Goal: Task Accomplishment & Management: Complete application form

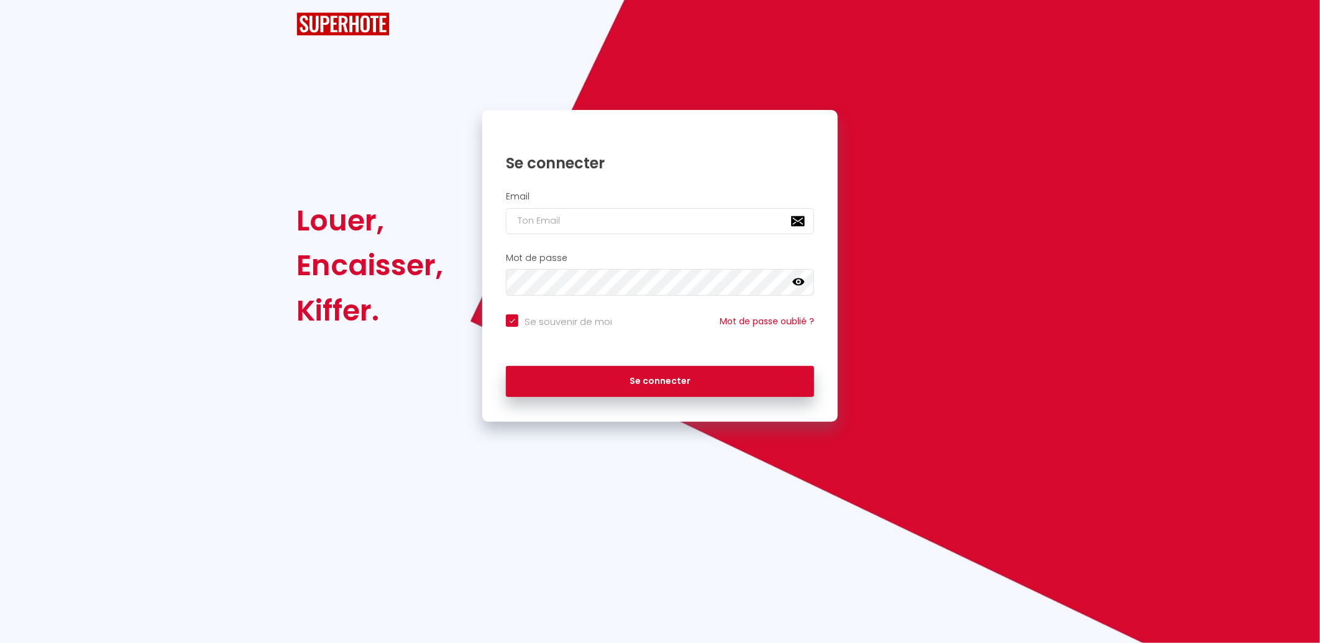
checkbox input "true"
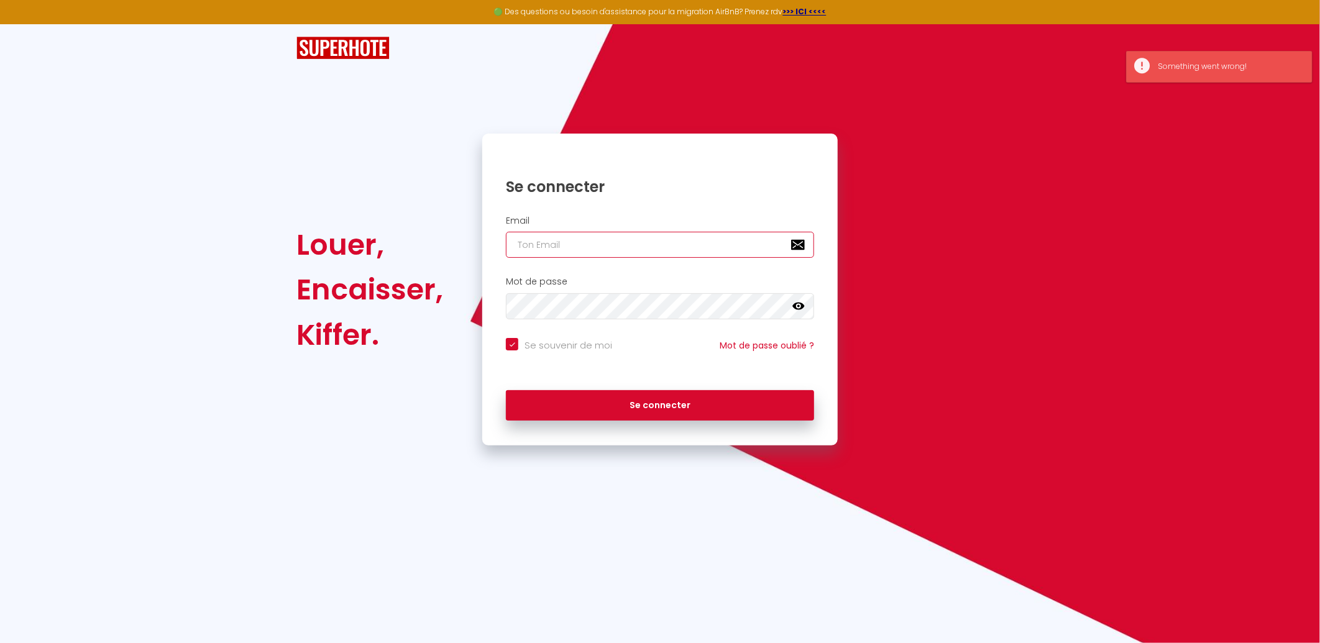
click at [665, 255] on input "email" at bounding box center [660, 245] width 308 height 26
type input "[EMAIL_ADDRESS][DOMAIN_NAME]"
click at [506, 390] on button "Se connecter" at bounding box center [660, 405] width 308 height 31
checkbox input "true"
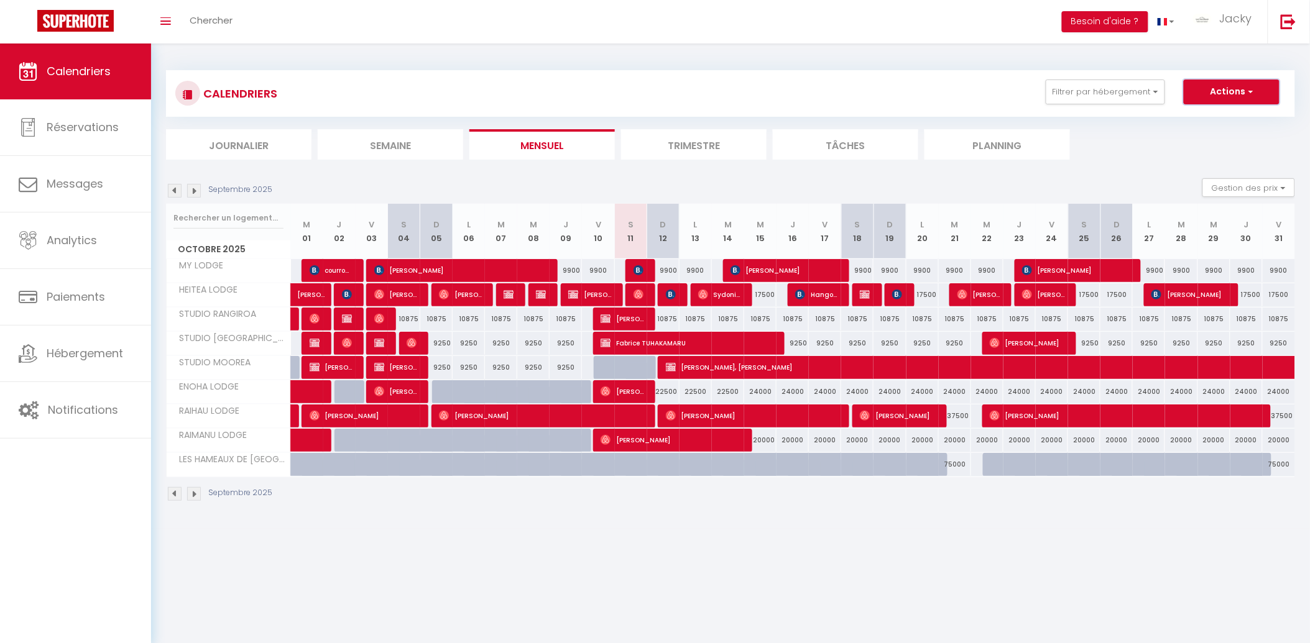
click at [1200, 91] on button "Actions" at bounding box center [1231, 92] width 96 height 25
click at [1191, 118] on link "Nouvelle réservation" at bounding box center [1218, 120] width 108 height 19
select select
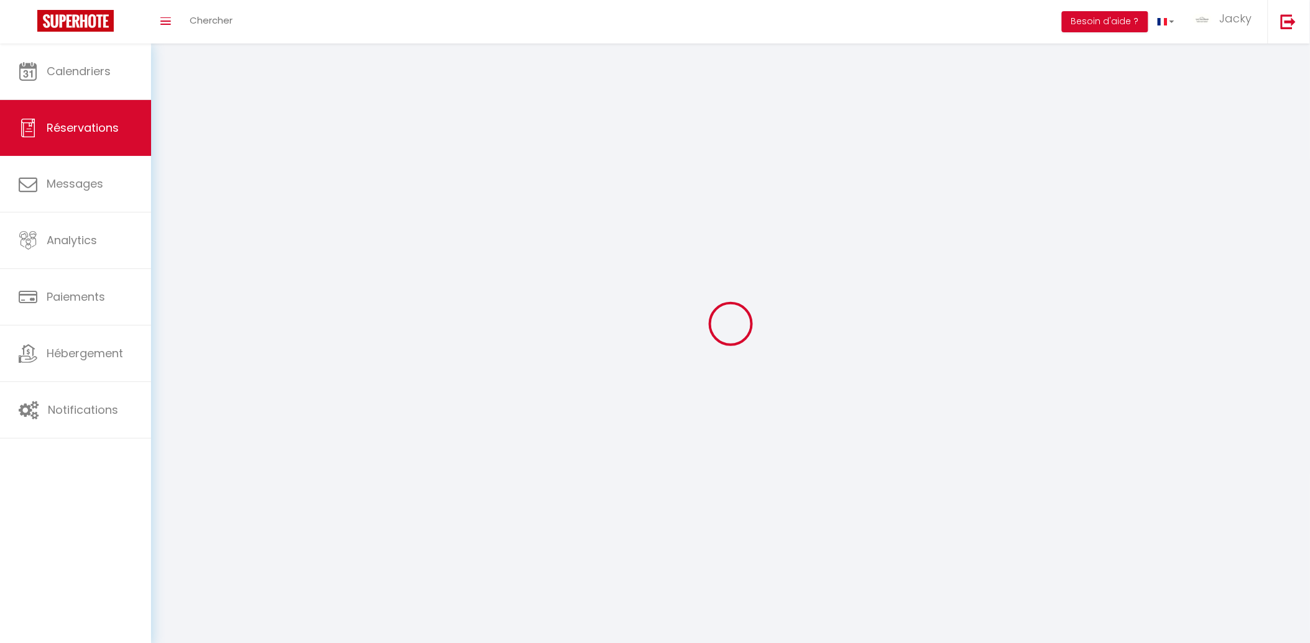
select select
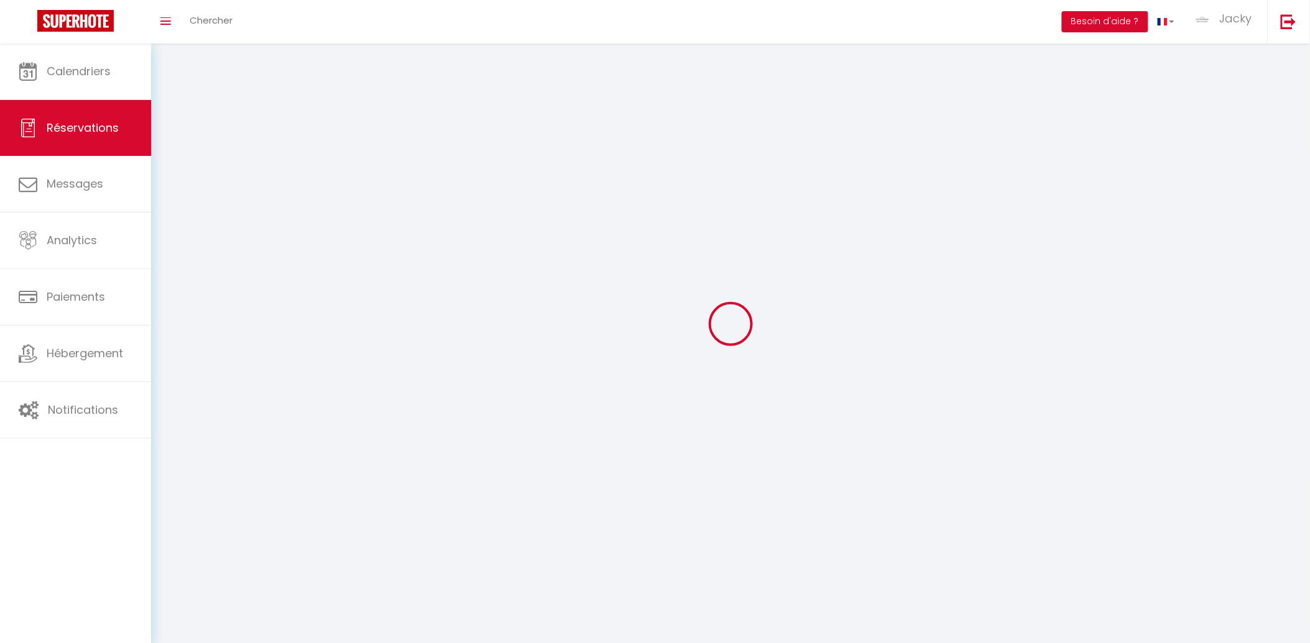
select select
checkbox input "false"
select select
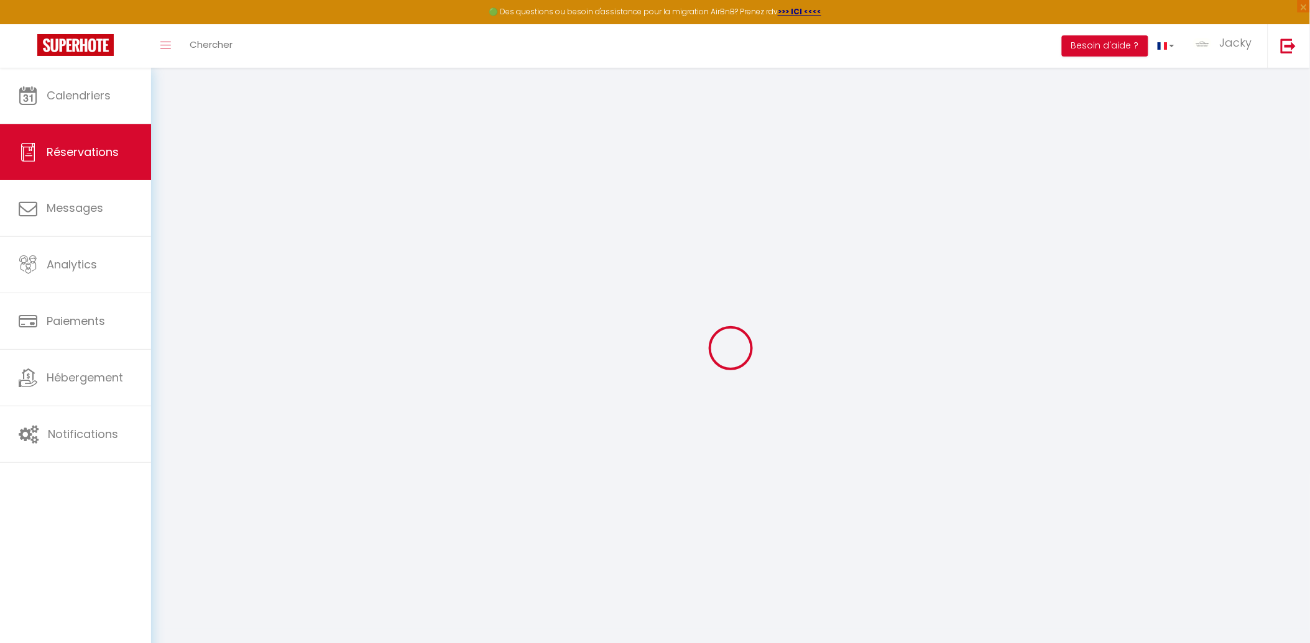
select select
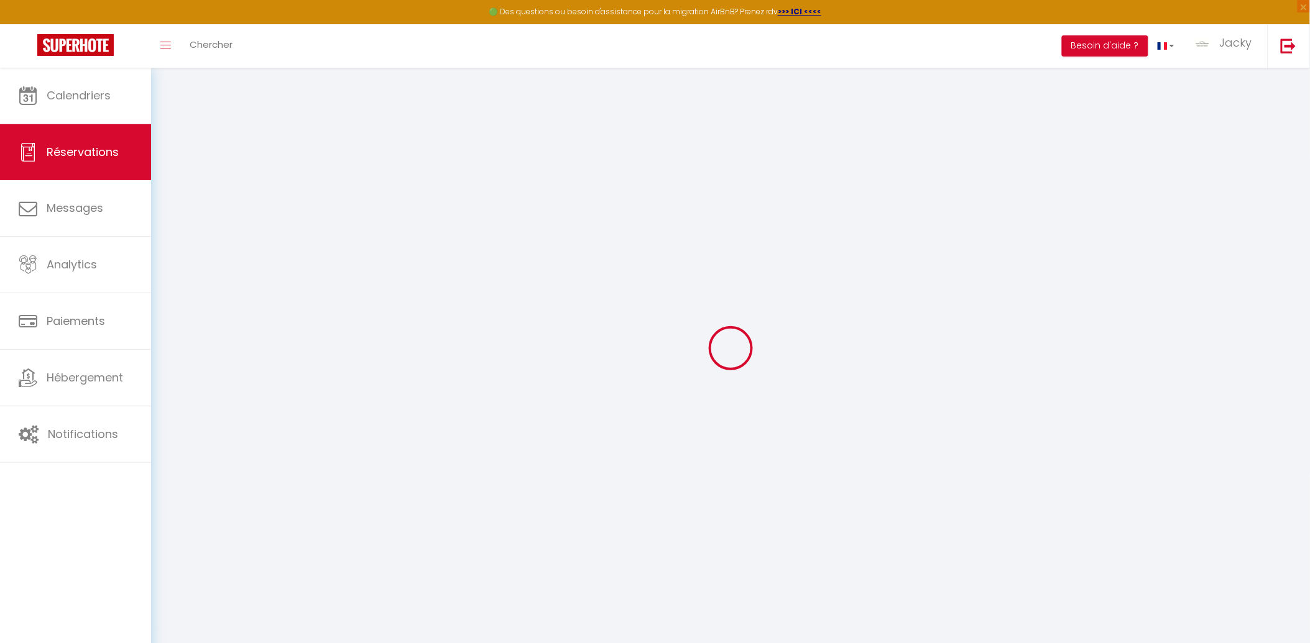
select select
checkbox input "false"
select select
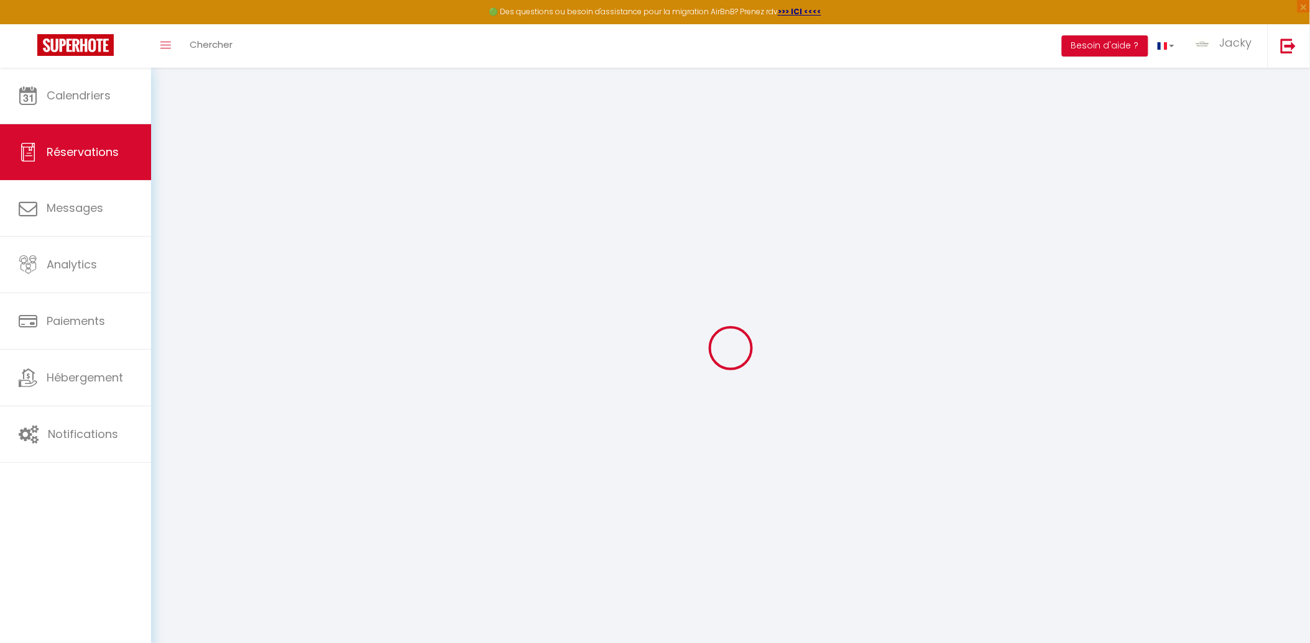
select select
checkbox input "false"
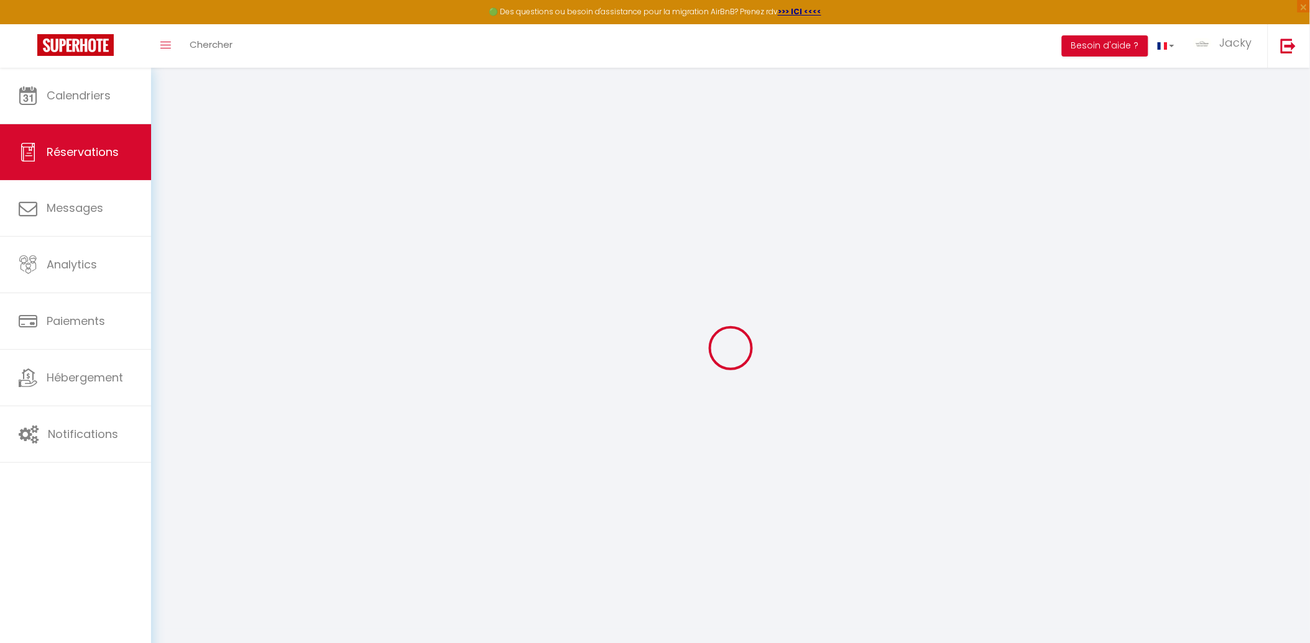
select select
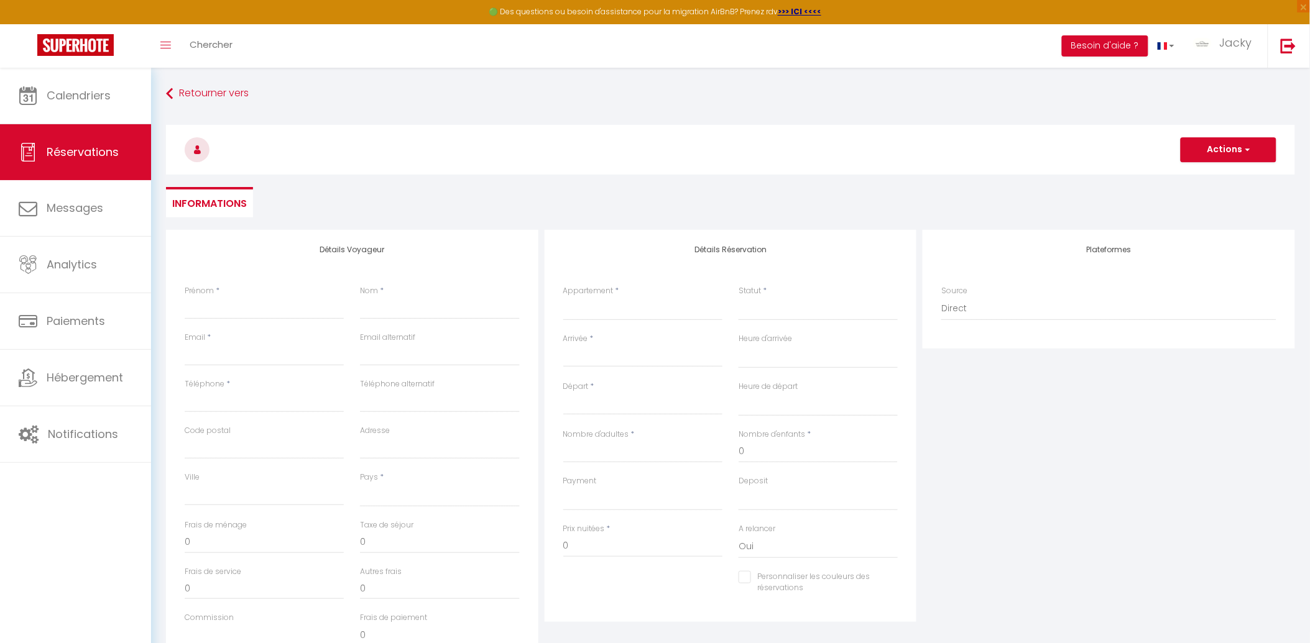
select select
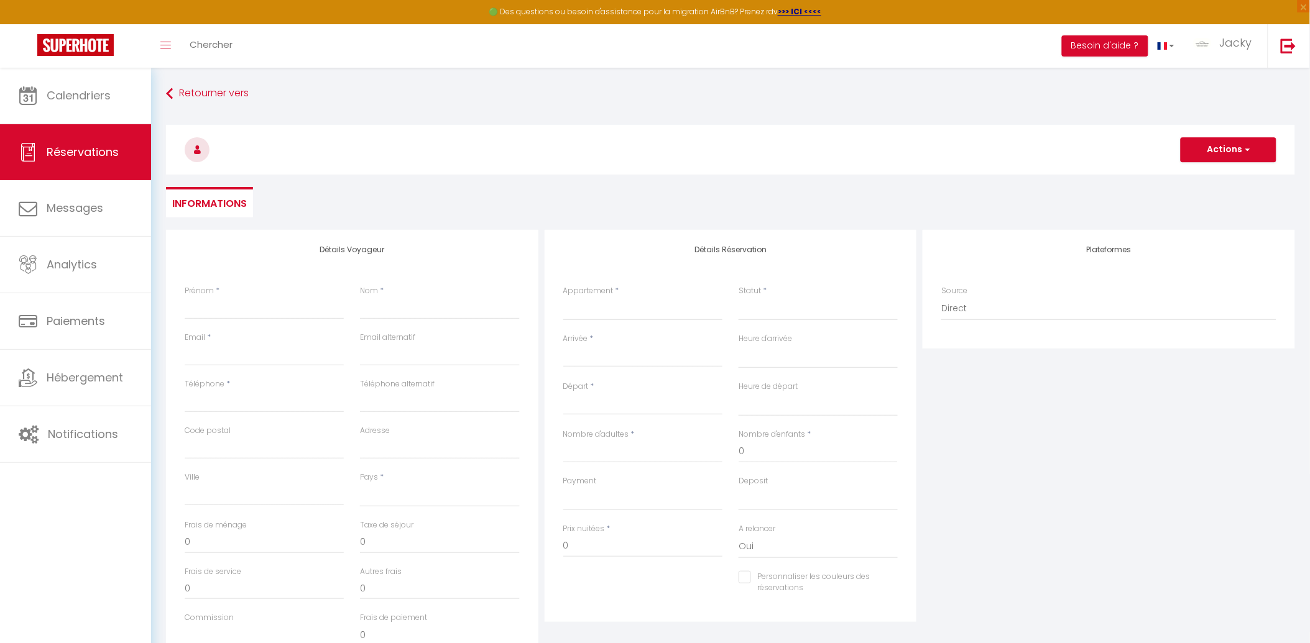
checkbox input "false"
select select
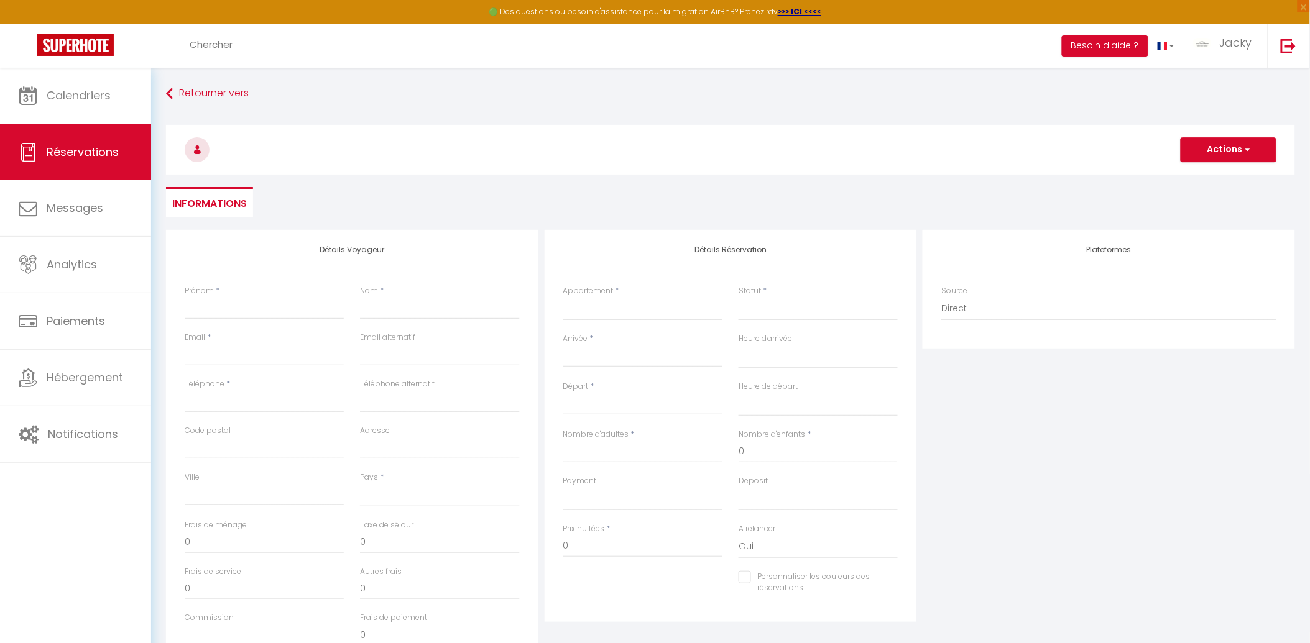
select select
checkbox input "false"
select select
click at [610, 307] on select "MY LODGE HEITEA LODGE STUDIO RANGIROA STUDIO TAHITI STUDIO [GEOGRAPHIC_DATA] LE…" at bounding box center [642, 309] width 159 height 24
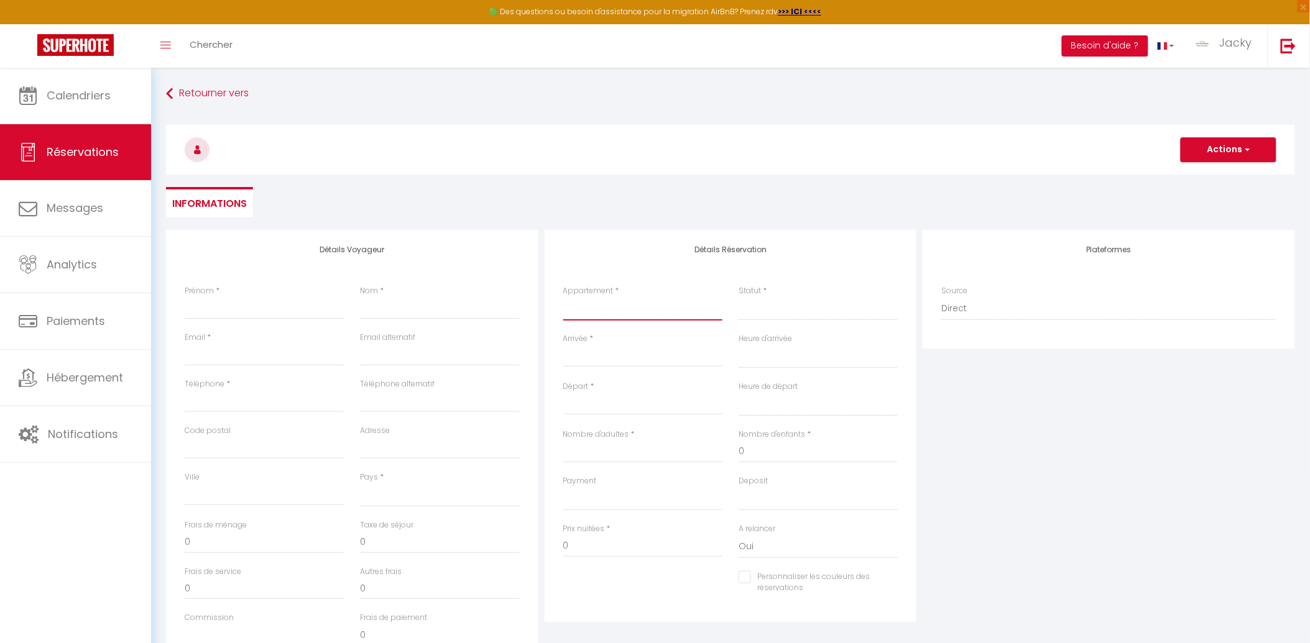
select select "45327"
click at [563, 297] on select "MY LODGE HEITEA LODGE STUDIO RANGIROA STUDIO TAHITI STUDIO [GEOGRAPHIC_DATA] LE…" at bounding box center [642, 309] width 159 height 24
select select
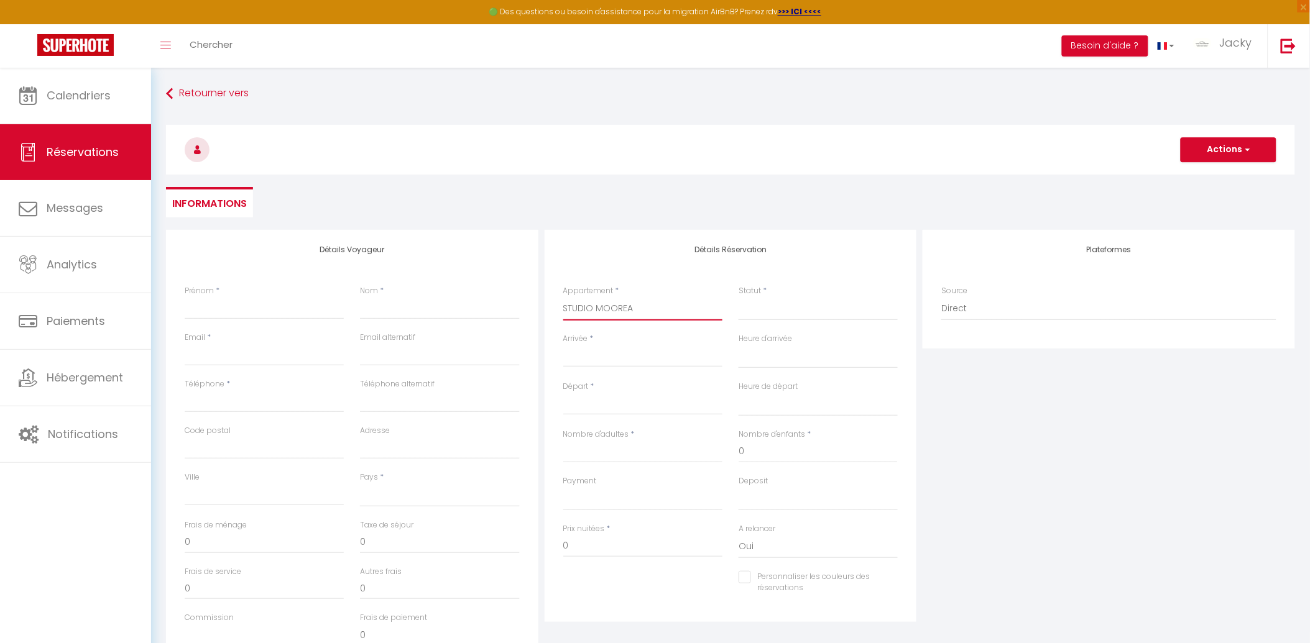
select select
checkbox input "false"
click at [762, 313] on select "Confirmé Non Confirmé [PERSON_NAME] par le voyageur No Show Request" at bounding box center [817, 309] width 159 height 24
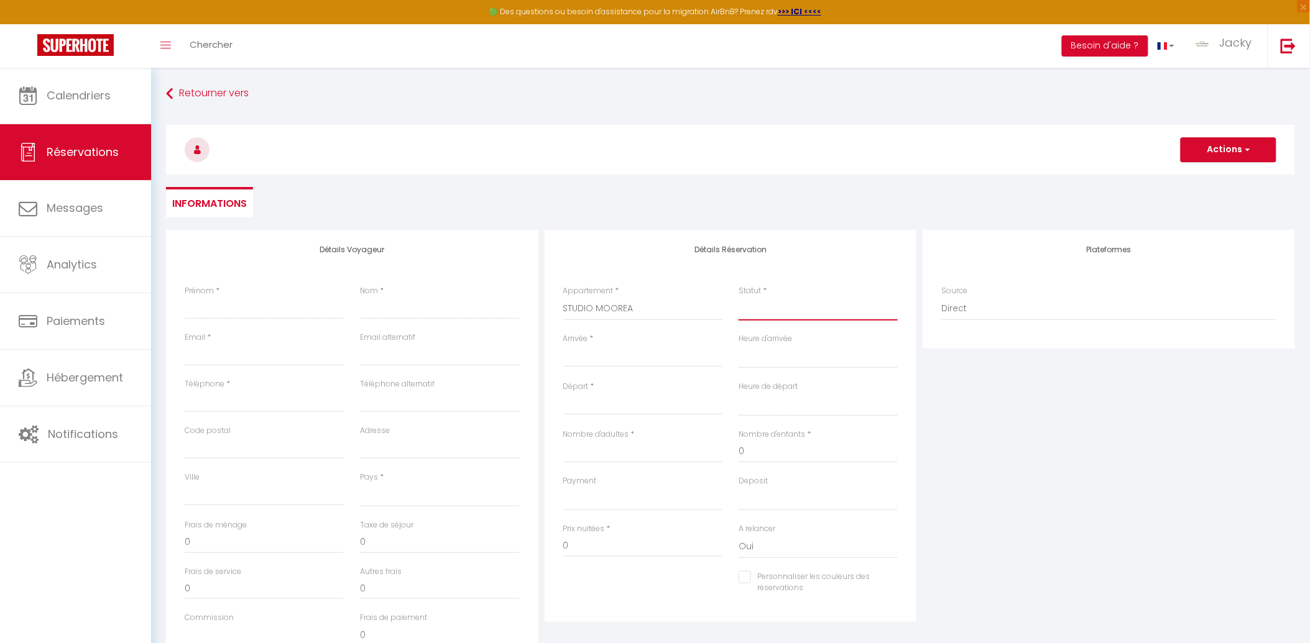
select select
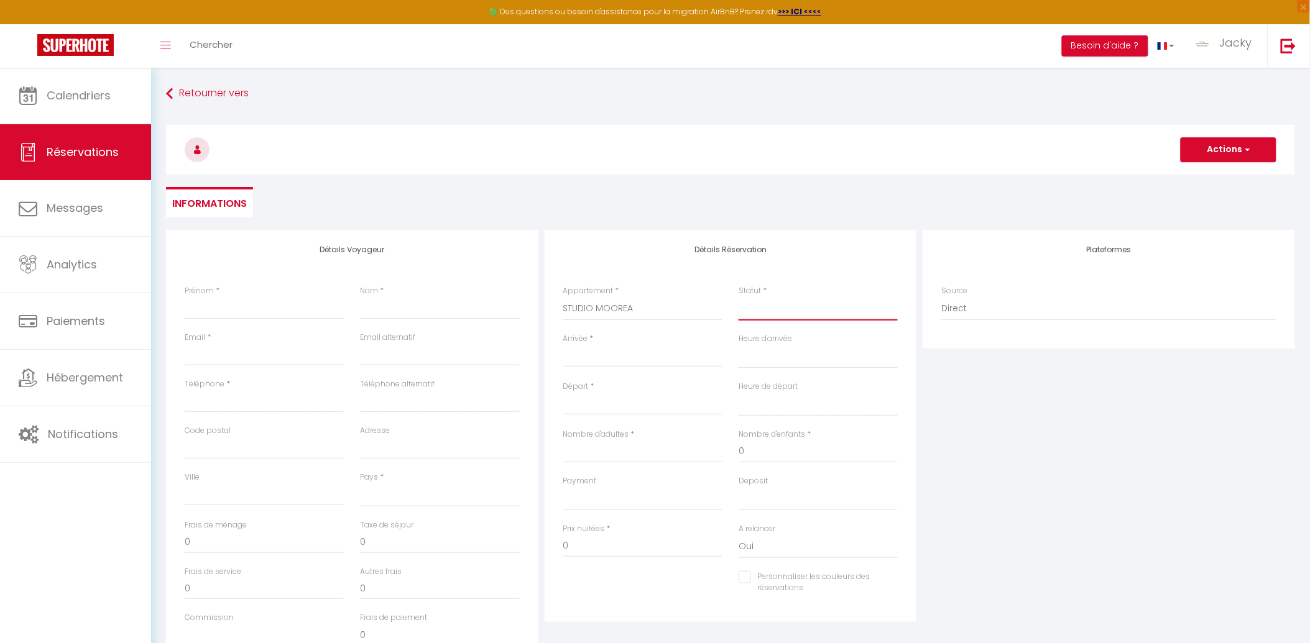
select select
checkbox input "false"
select select "2"
click at [738, 297] on select "Confirmé Non Confirmé [PERSON_NAME] par le voyageur No Show Request" at bounding box center [817, 309] width 159 height 24
select select
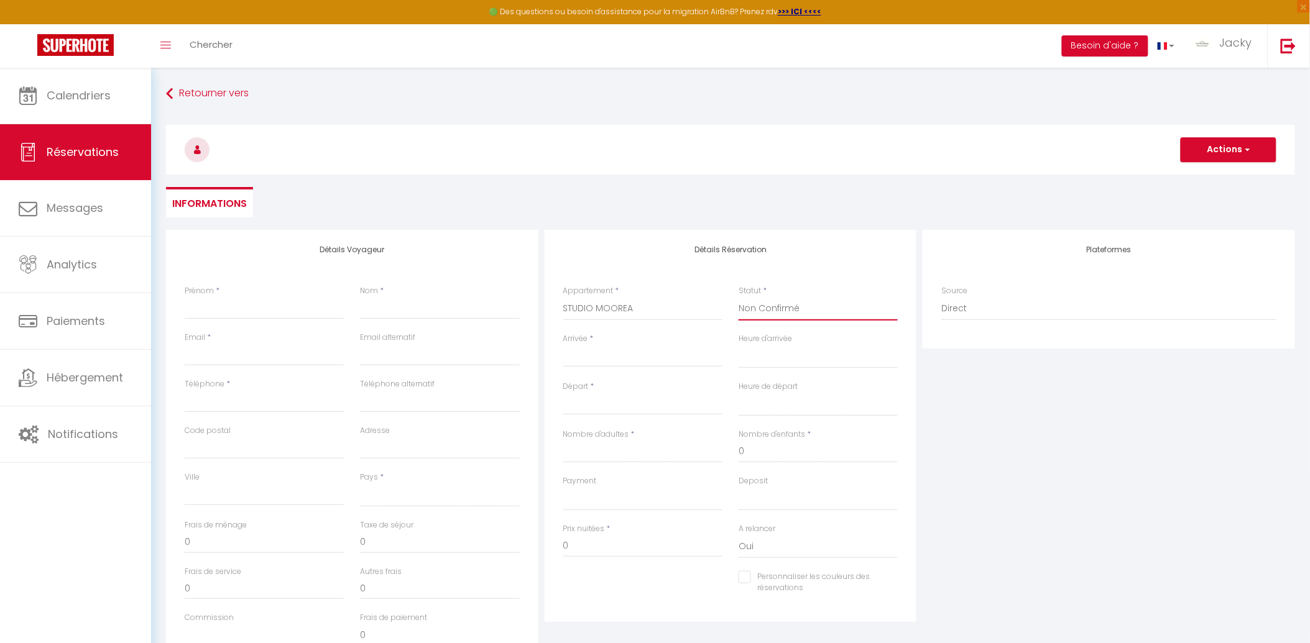
select select
checkbox input "false"
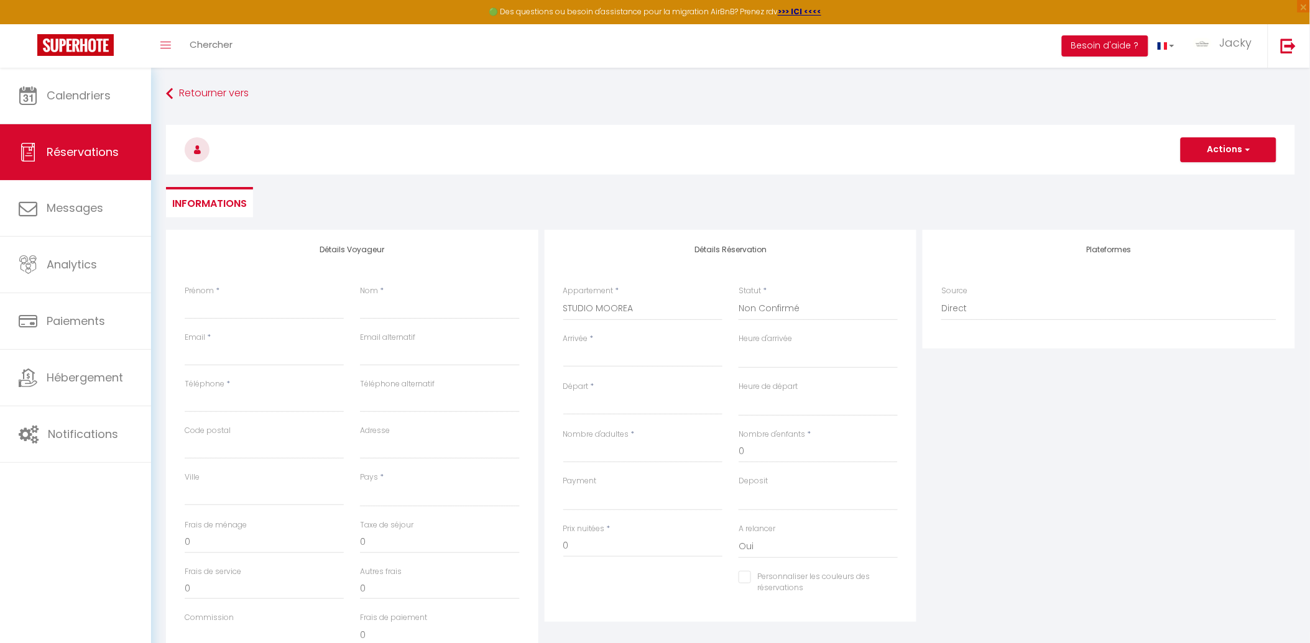
click at [669, 360] on input "Arrivée" at bounding box center [642, 357] width 159 height 16
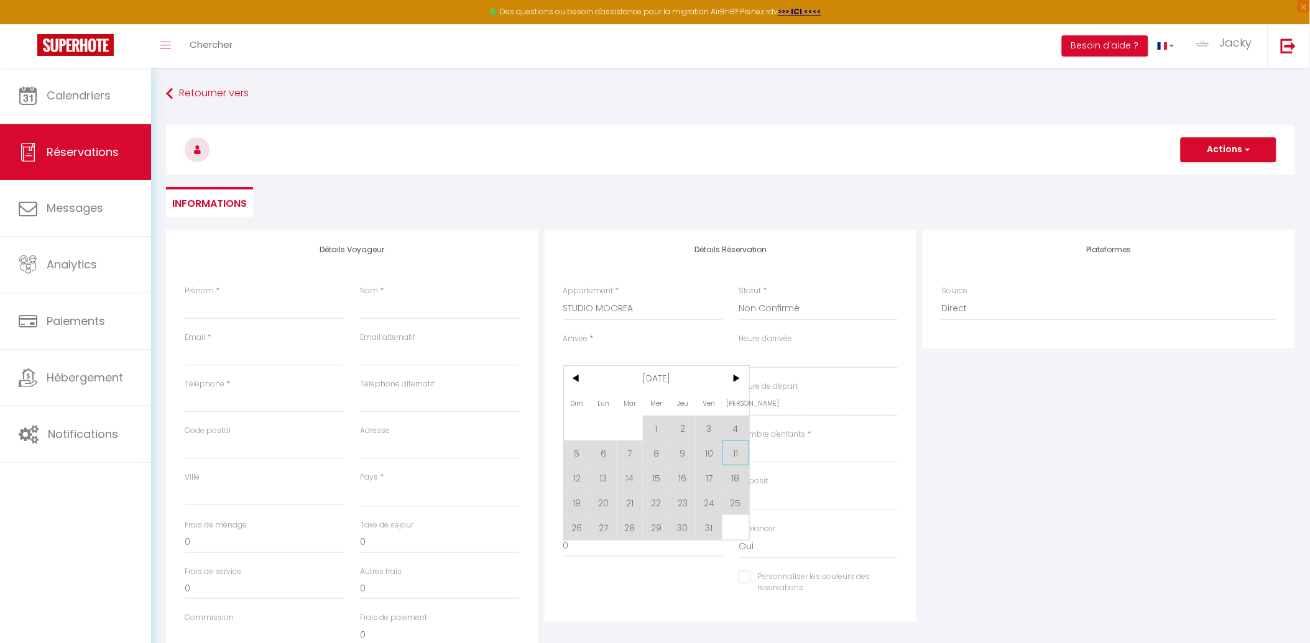
click at [734, 456] on span "11" at bounding box center [735, 453] width 27 height 25
select select
type input "Sam 11 Octobre 2025"
select select
type input "Dim 12 Octobre 2025"
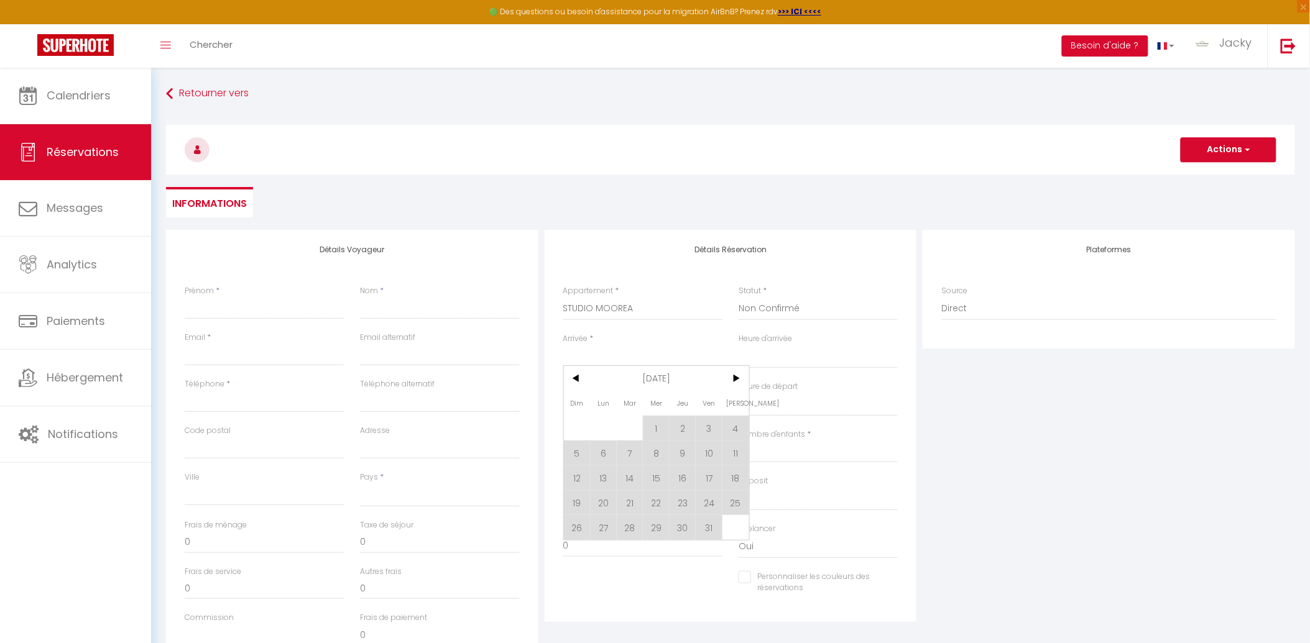
select select
checkbox input "false"
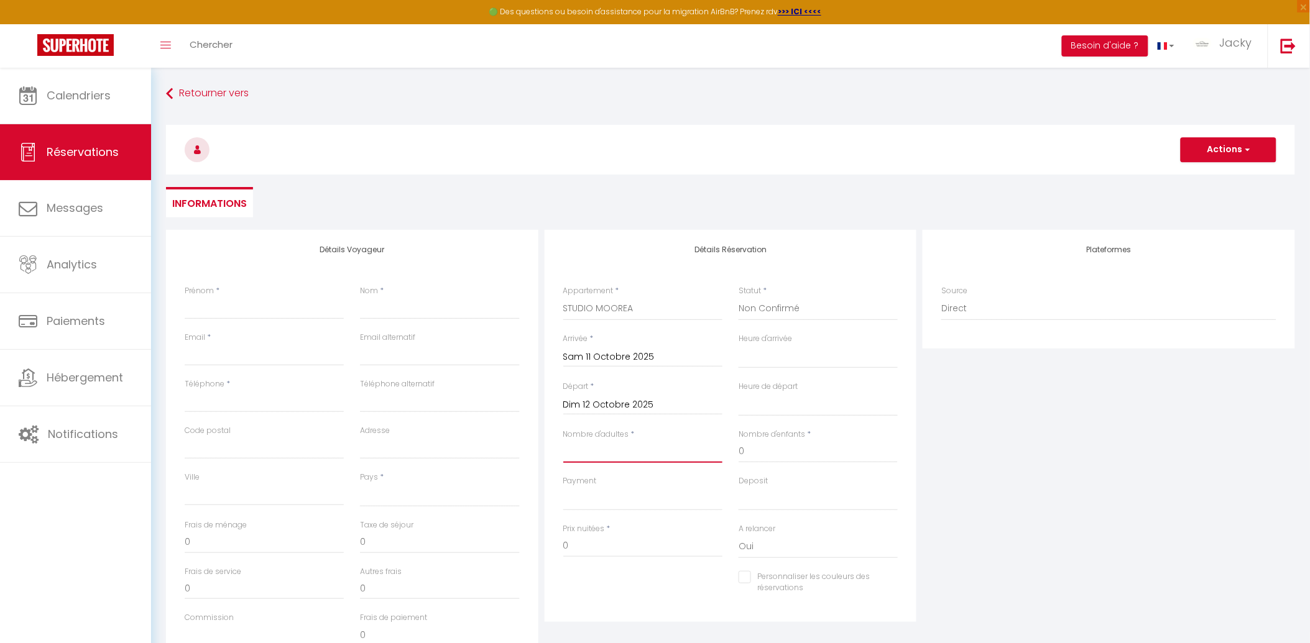
click at [612, 454] on input "Nombre d'adultes" at bounding box center [642, 452] width 159 height 22
type input "2"
select select
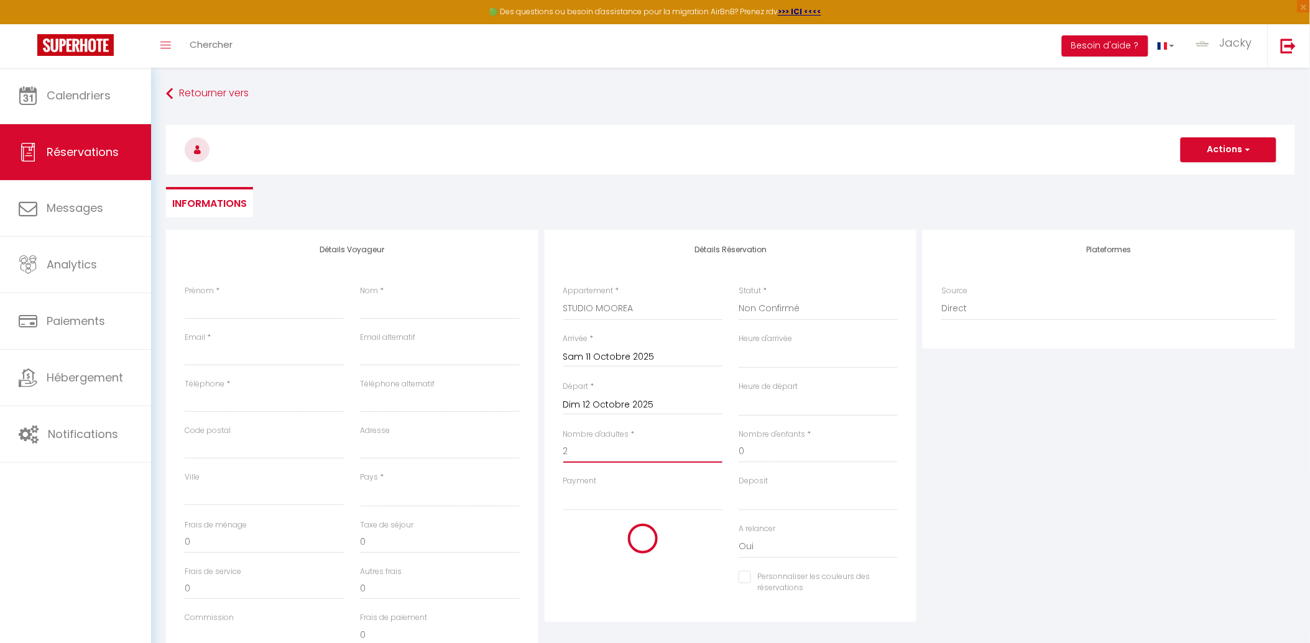
select select
checkbox input "false"
select select
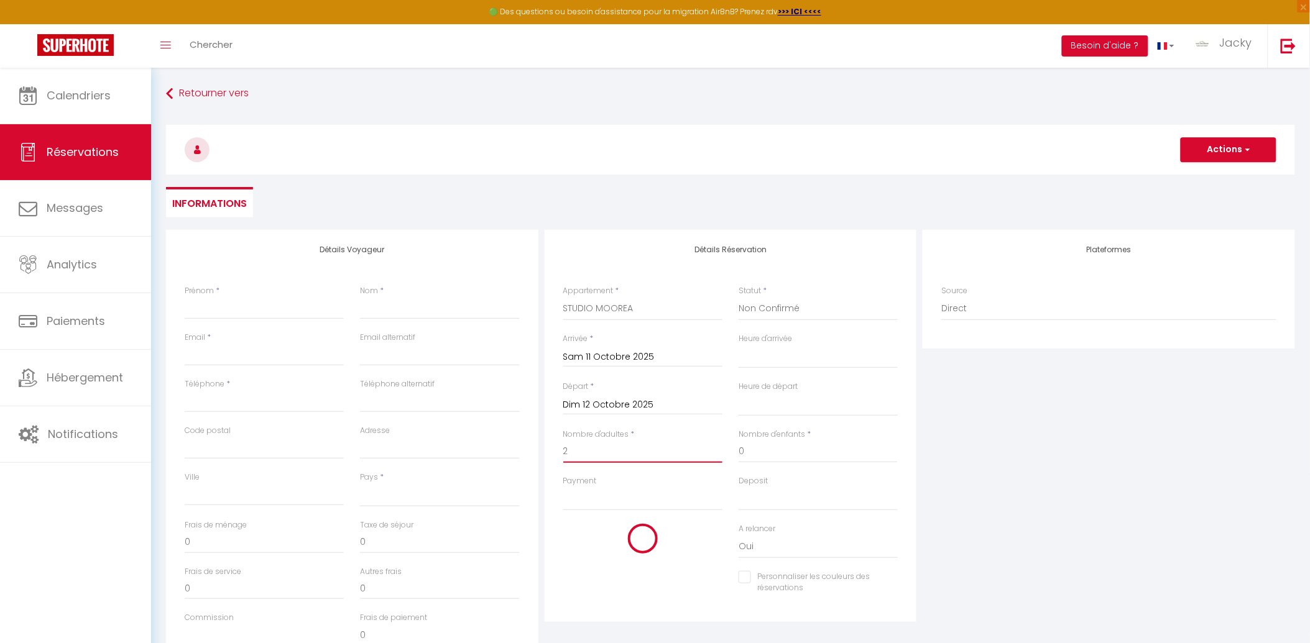
select select
checkbox input "false"
type input "2"
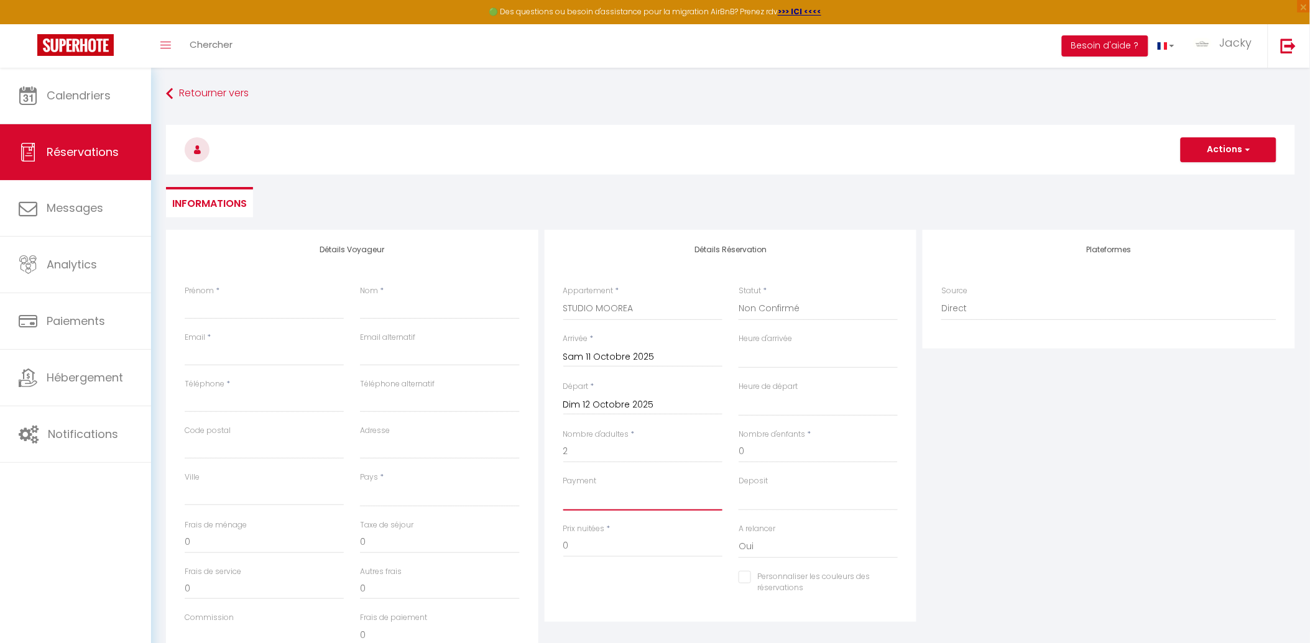
click at [582, 504] on select "OK KO" at bounding box center [642, 499] width 159 height 24
select select "10"
click at [563, 487] on select "OK KO" at bounding box center [642, 499] width 159 height 24
select select
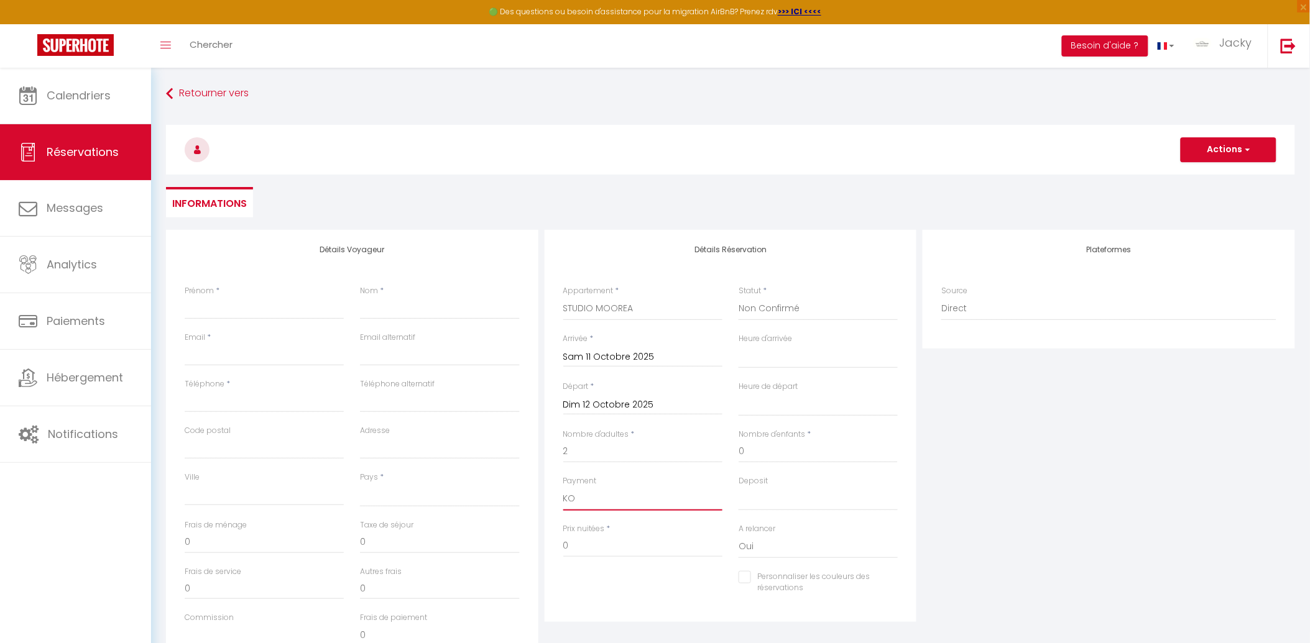
select select
checkbox input "false"
drag, startPoint x: 588, startPoint y: 551, endPoint x: 520, endPoint y: 548, distance: 67.8
click at [520, 548] on div "Détails Voyageur Prénom * Nom * Email * Email alternatif Téléphone * Téléphone …" at bounding box center [730, 452] width 1135 height 444
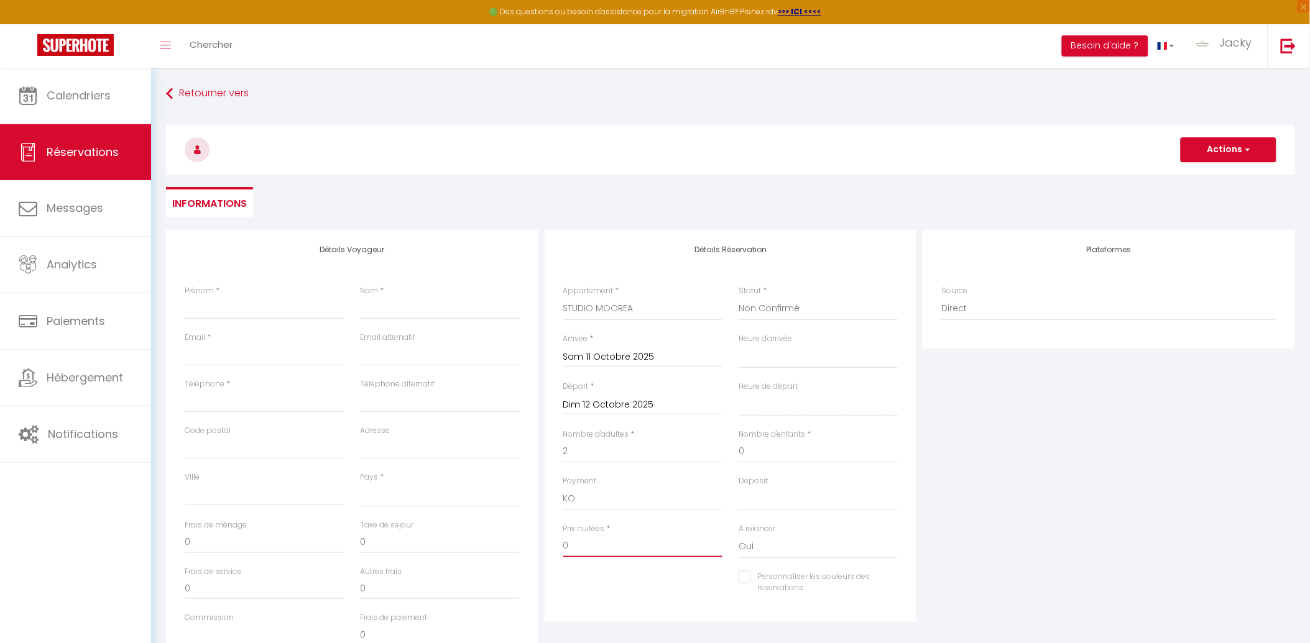
type input "8"
select select
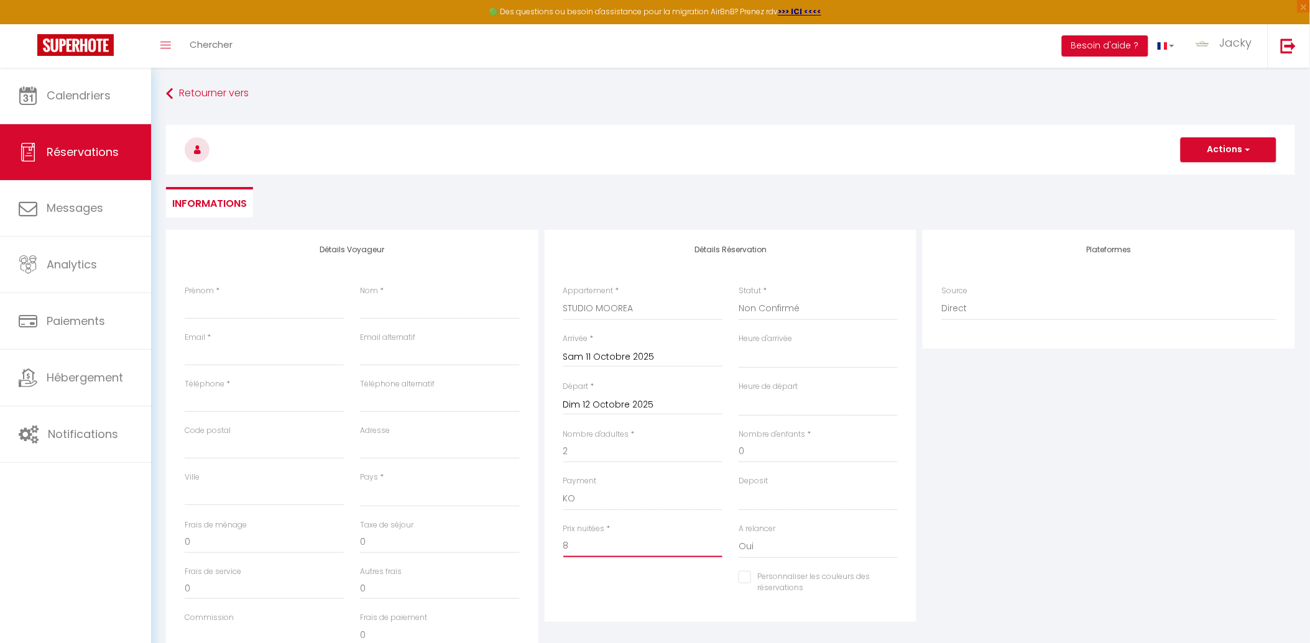
checkbox input "false"
type input "85"
select select
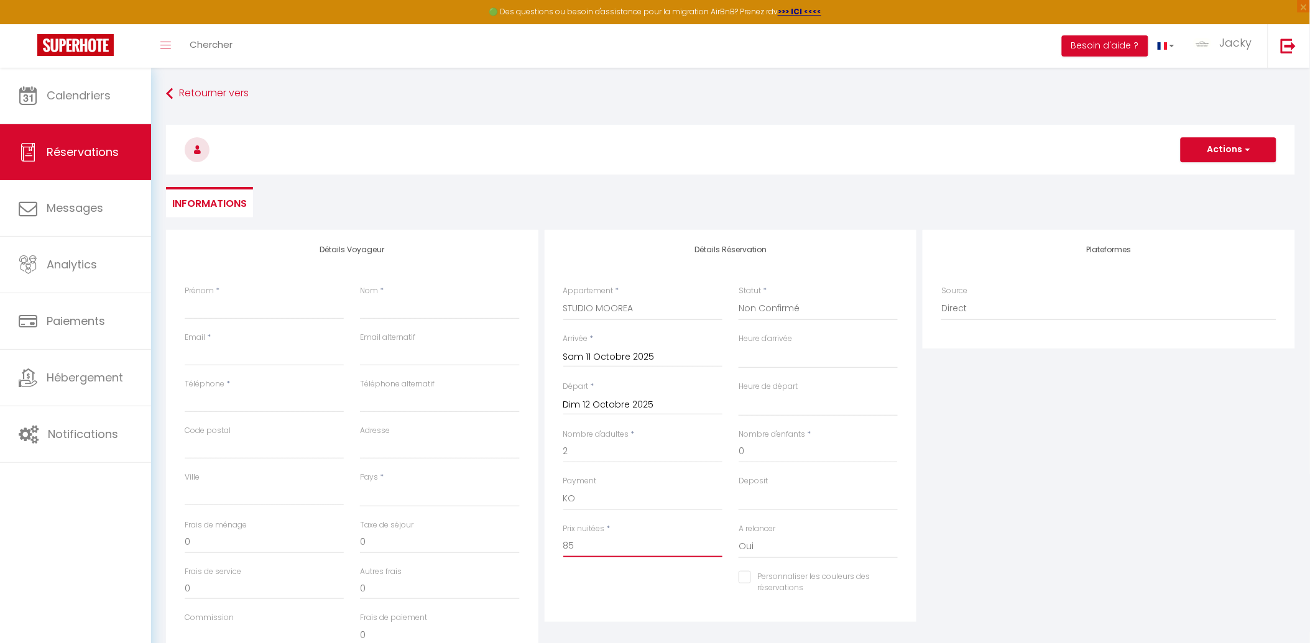
select select
checkbox input "false"
type input "850"
select select
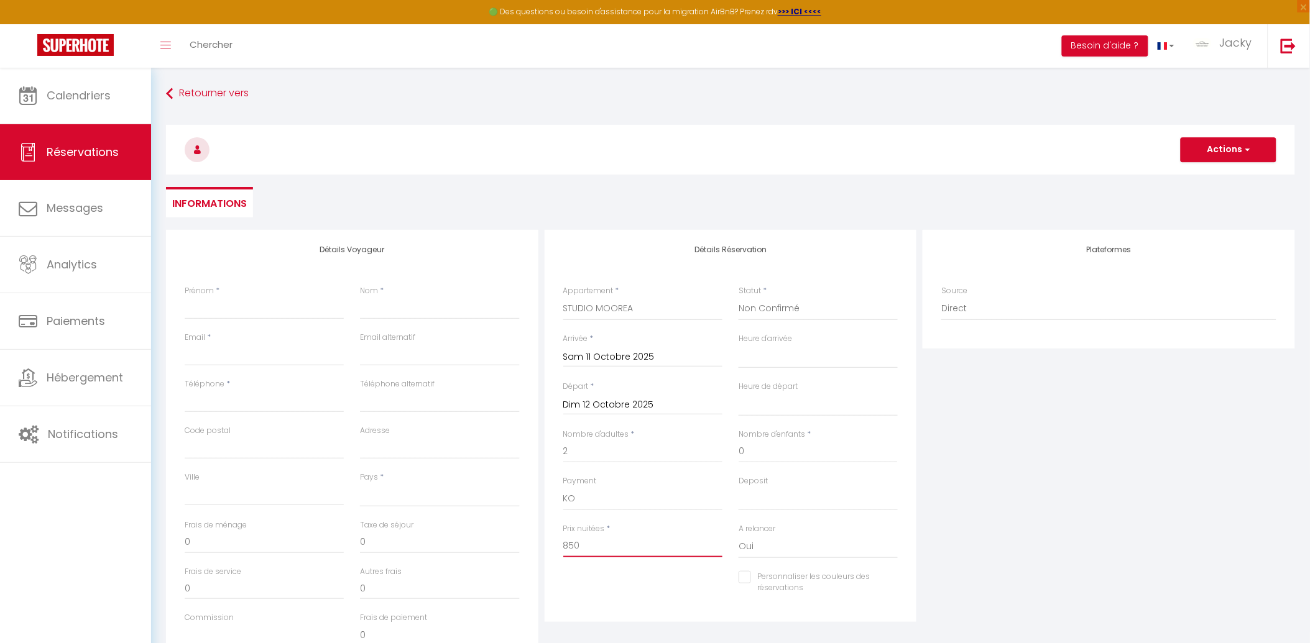
select select
checkbox input "false"
type input "8500"
select select
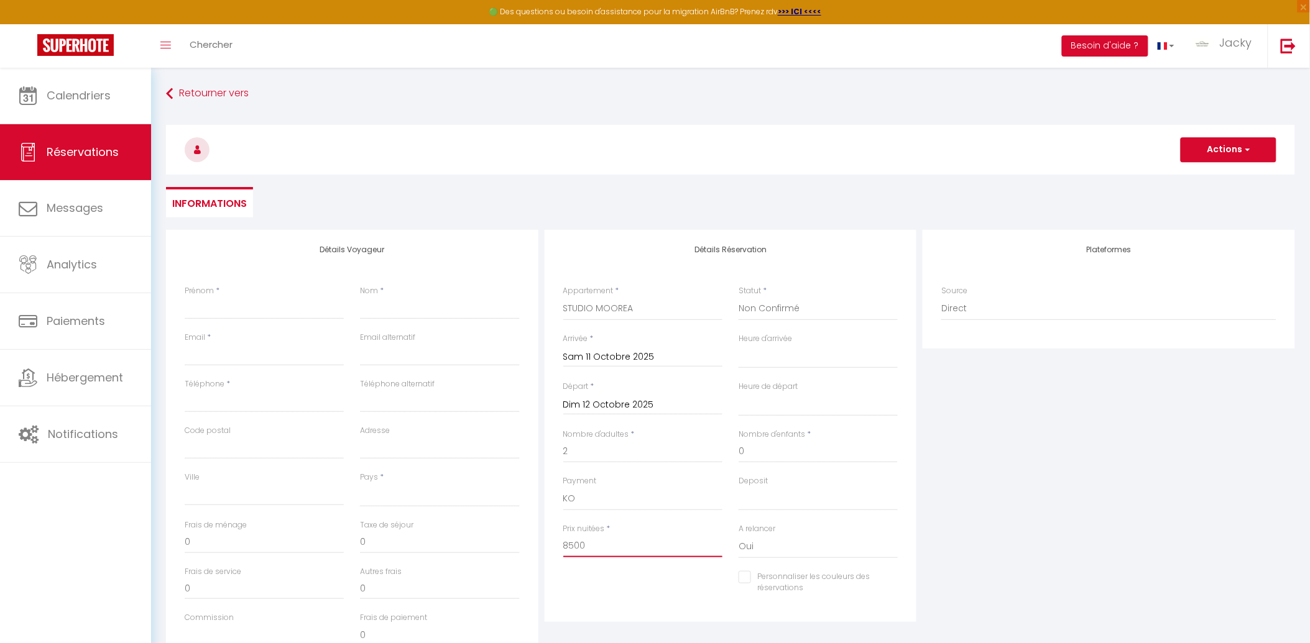
select select
checkbox input "false"
type input "8500"
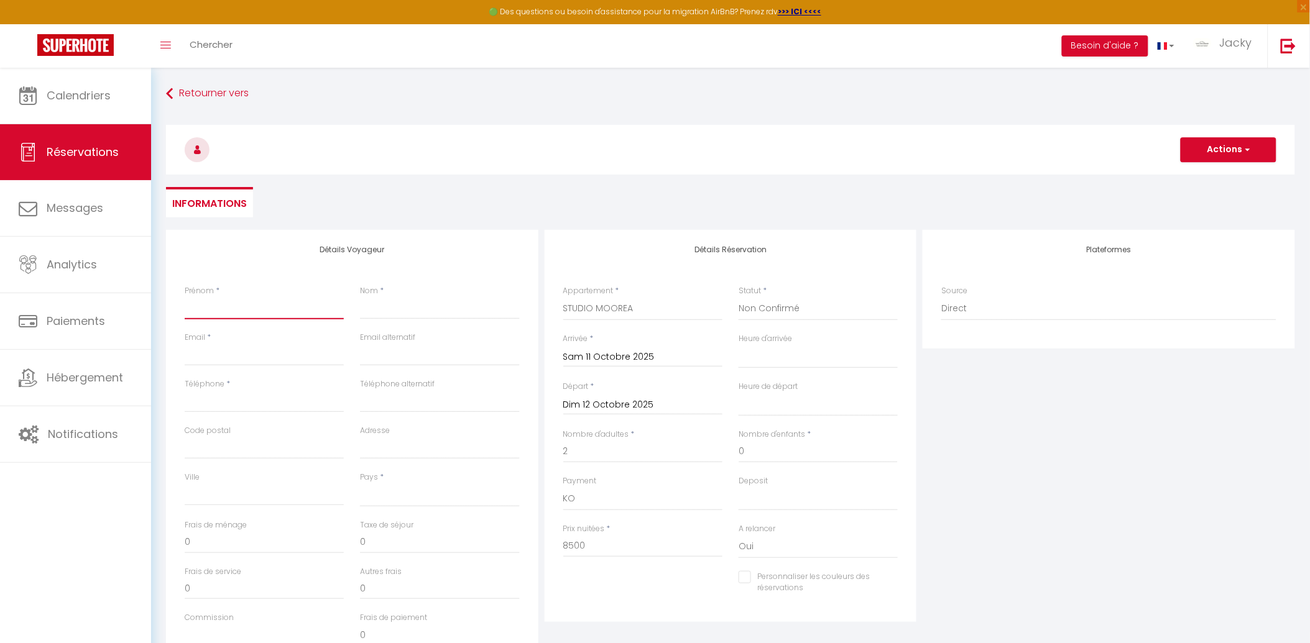
click at [249, 308] on input "Prénom" at bounding box center [264, 308] width 159 height 22
type input "T"
select select
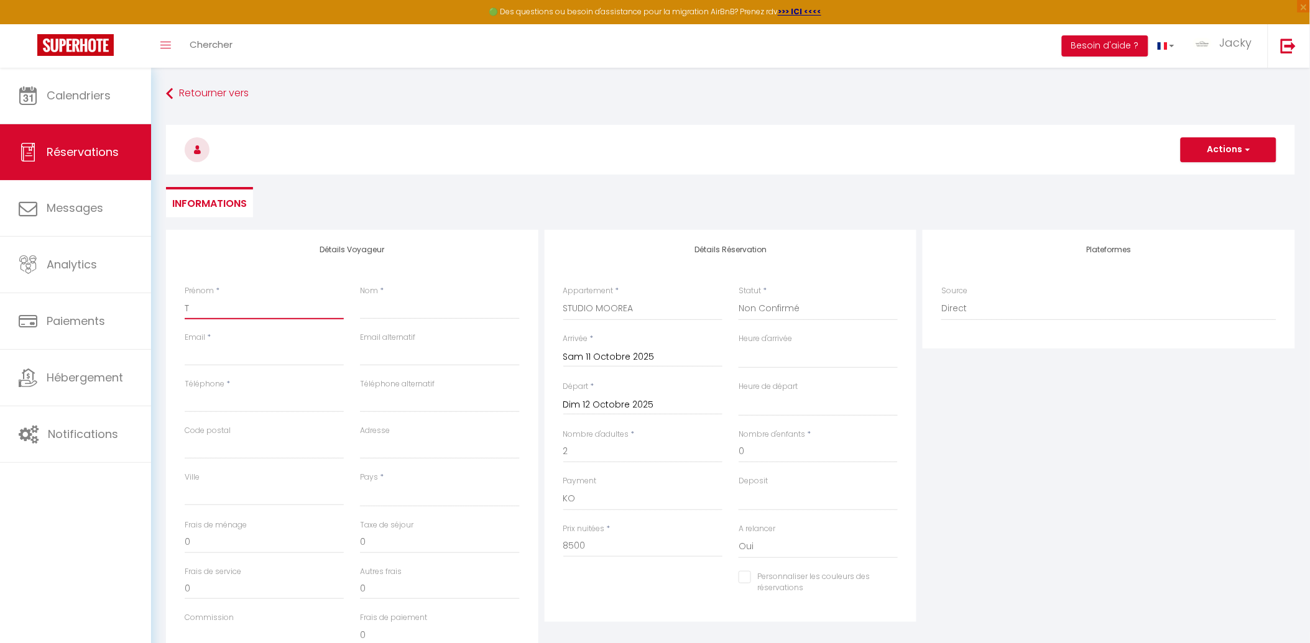
select select
checkbox input "false"
type input "Te"
select select
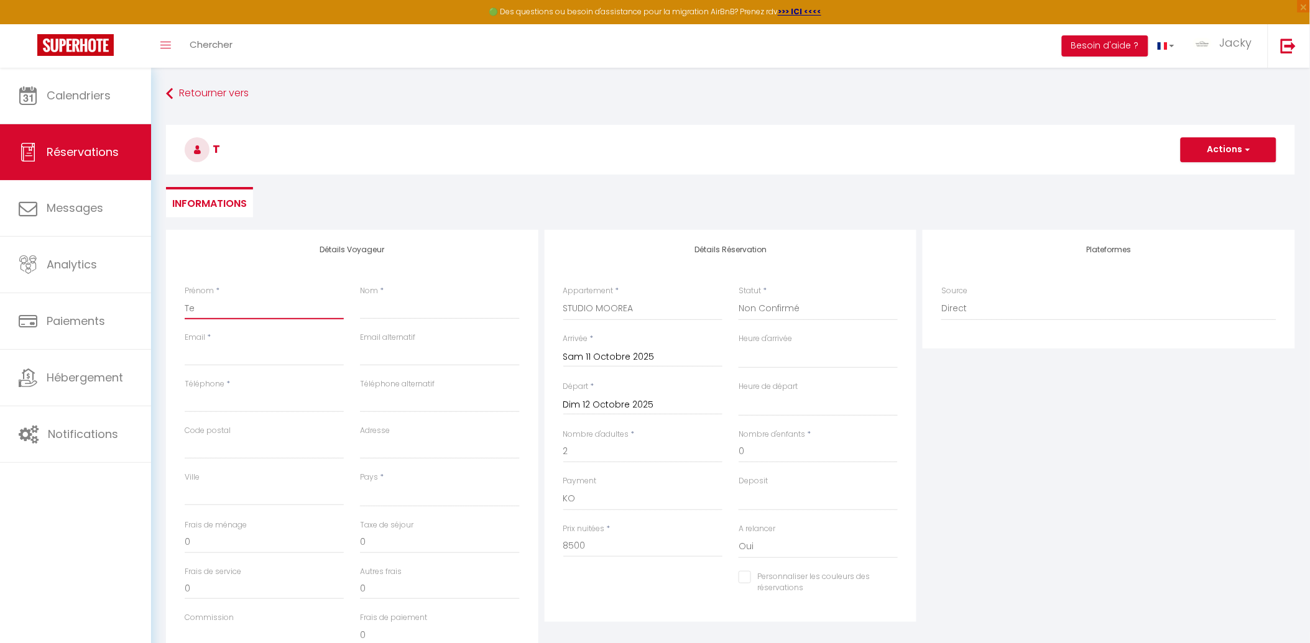
select select
checkbox input "false"
type input "Ter"
select select
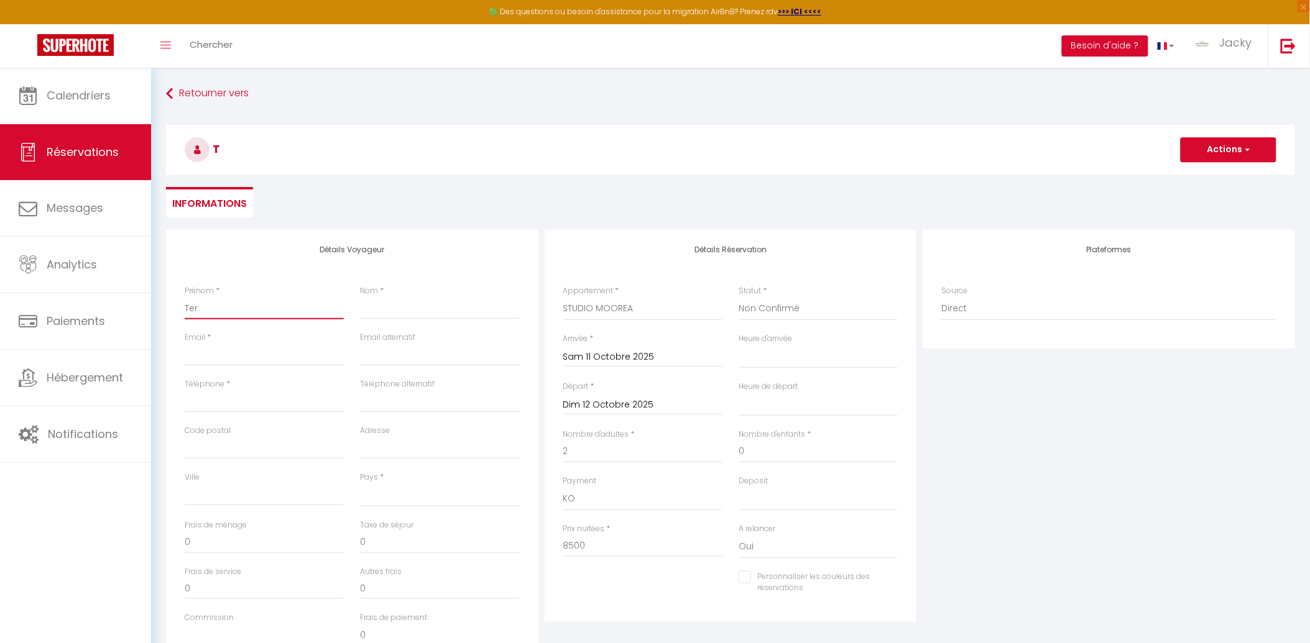
select select
checkbox input "false"
type input "Tere"
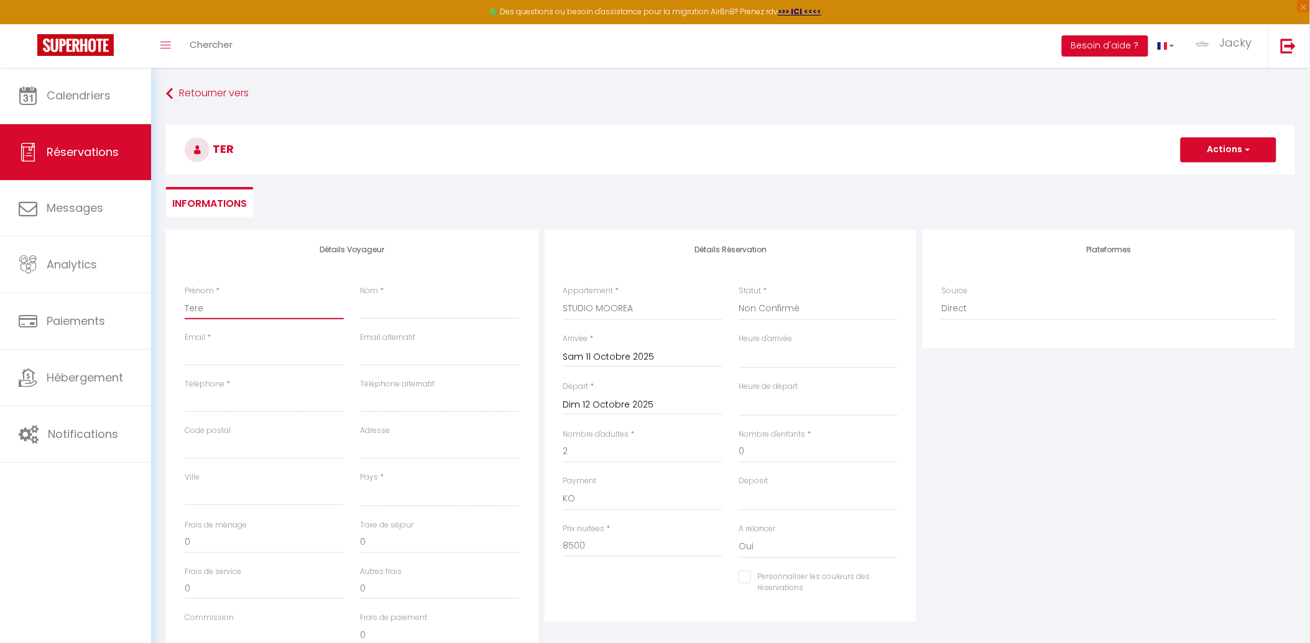
select select
checkbox input "false"
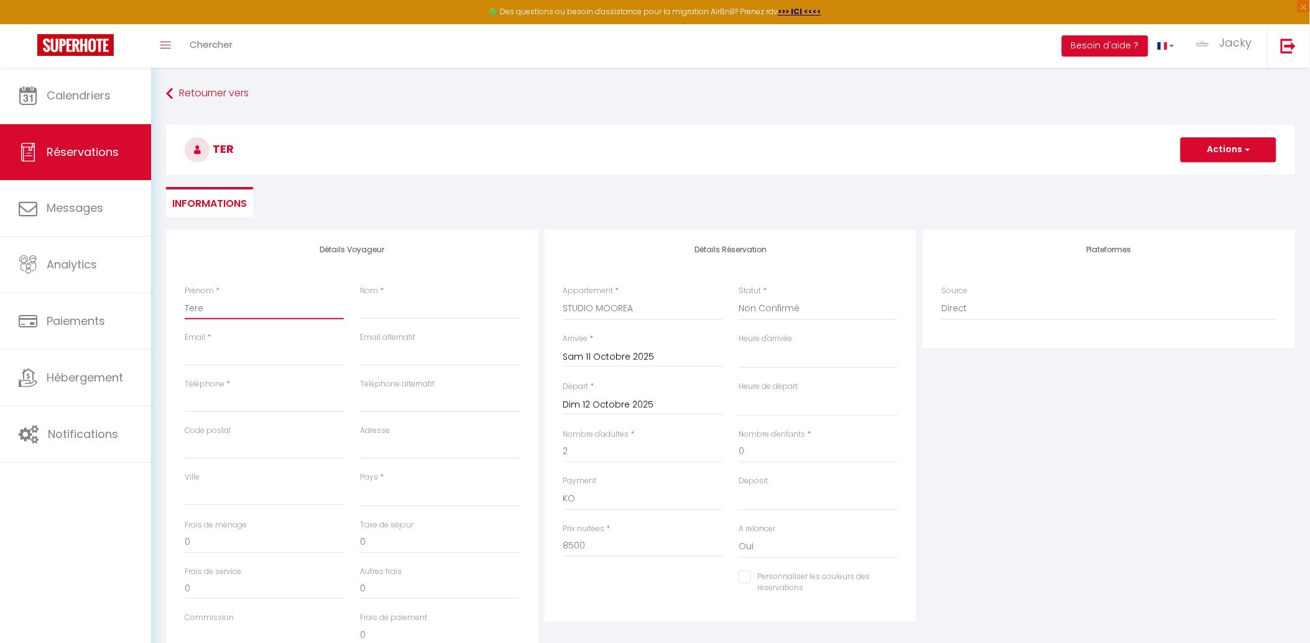
type input "Terem"
select select
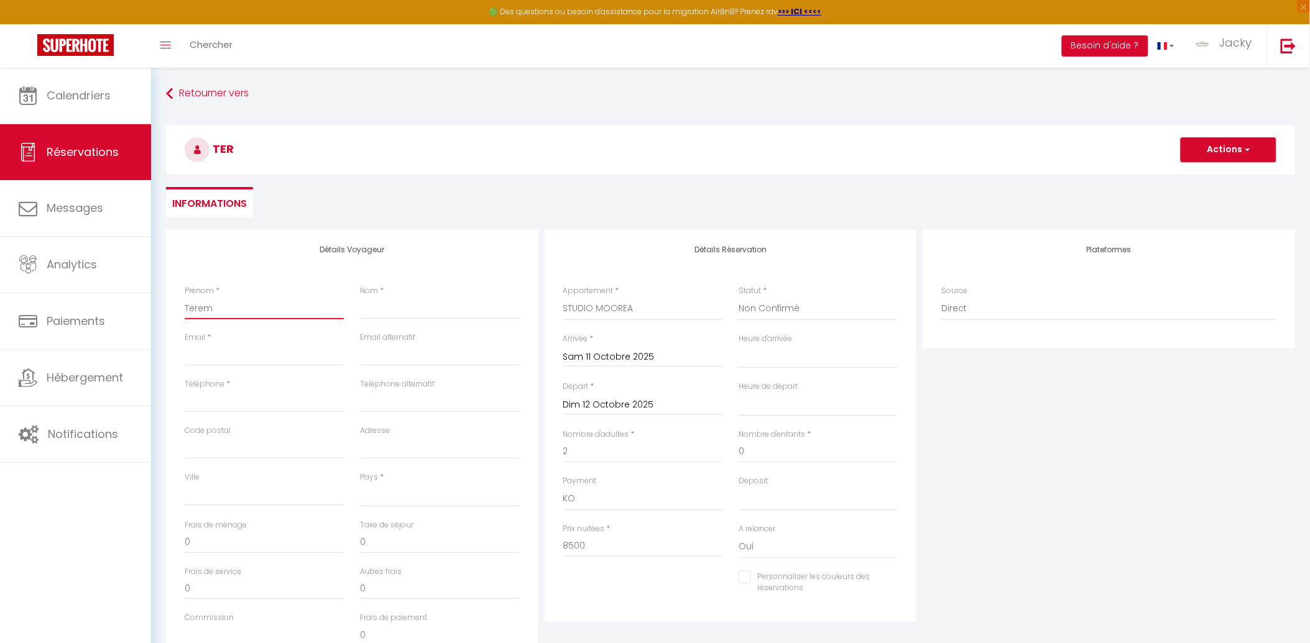
checkbox input "false"
type input "Teremo"
select select
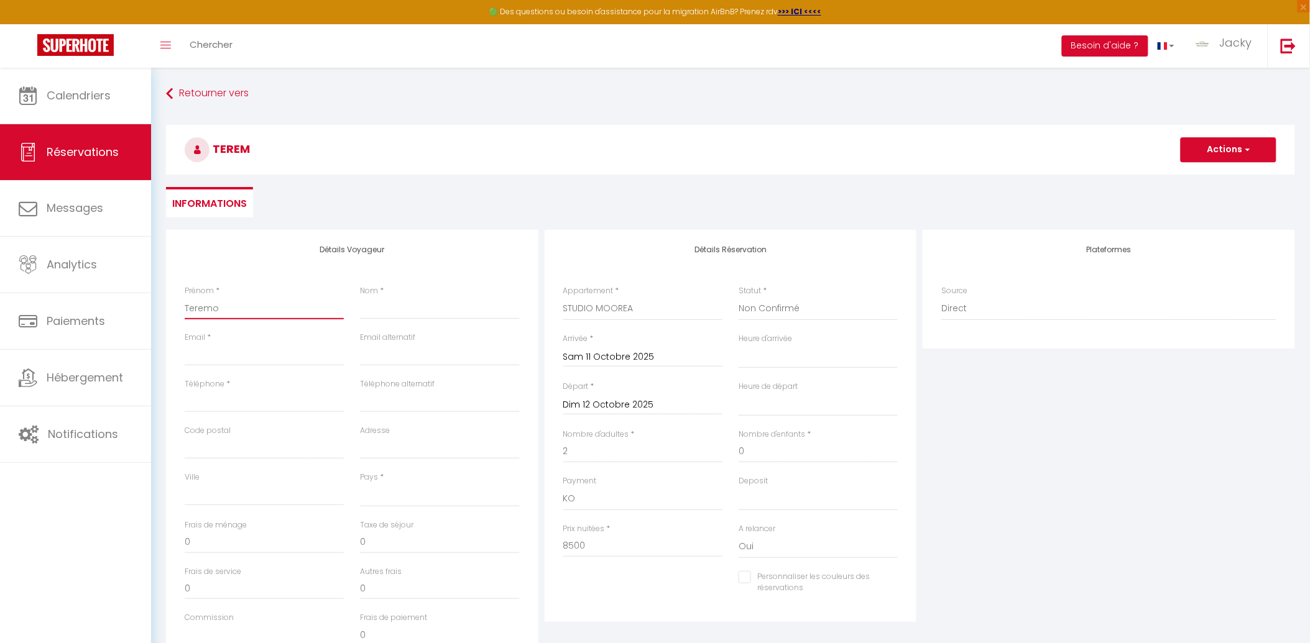
select select
checkbox input "false"
type input "Teremoa"
select select
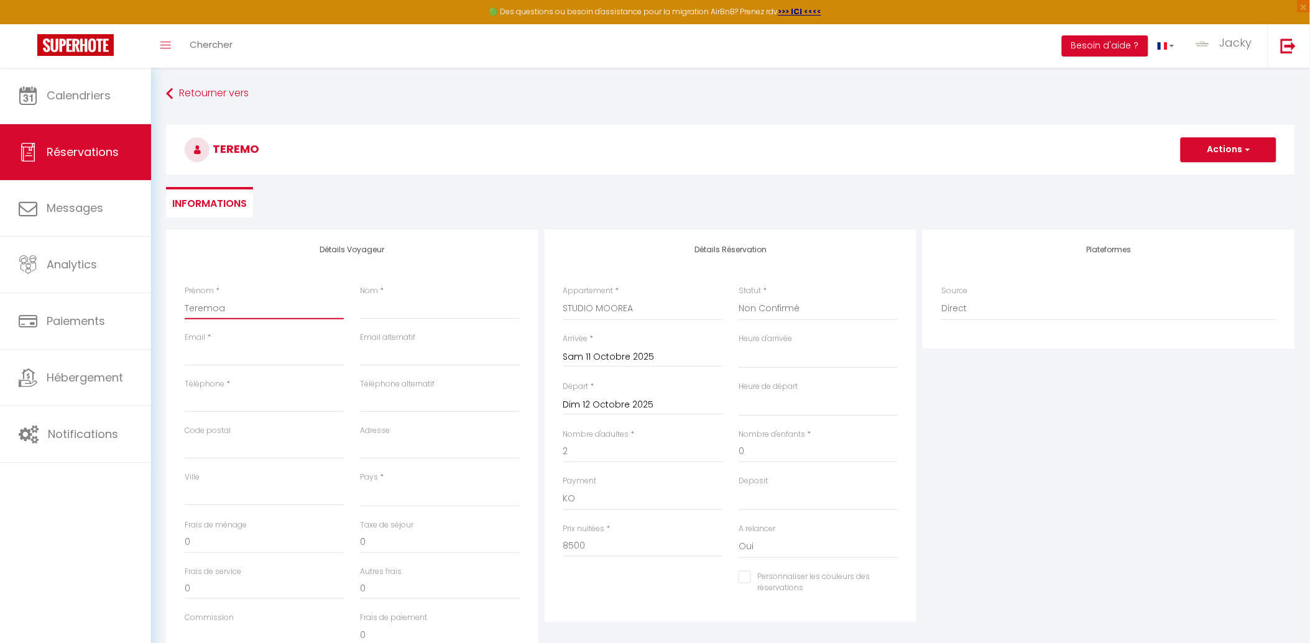
select select
checkbox input "false"
type input "Teremoan"
select select
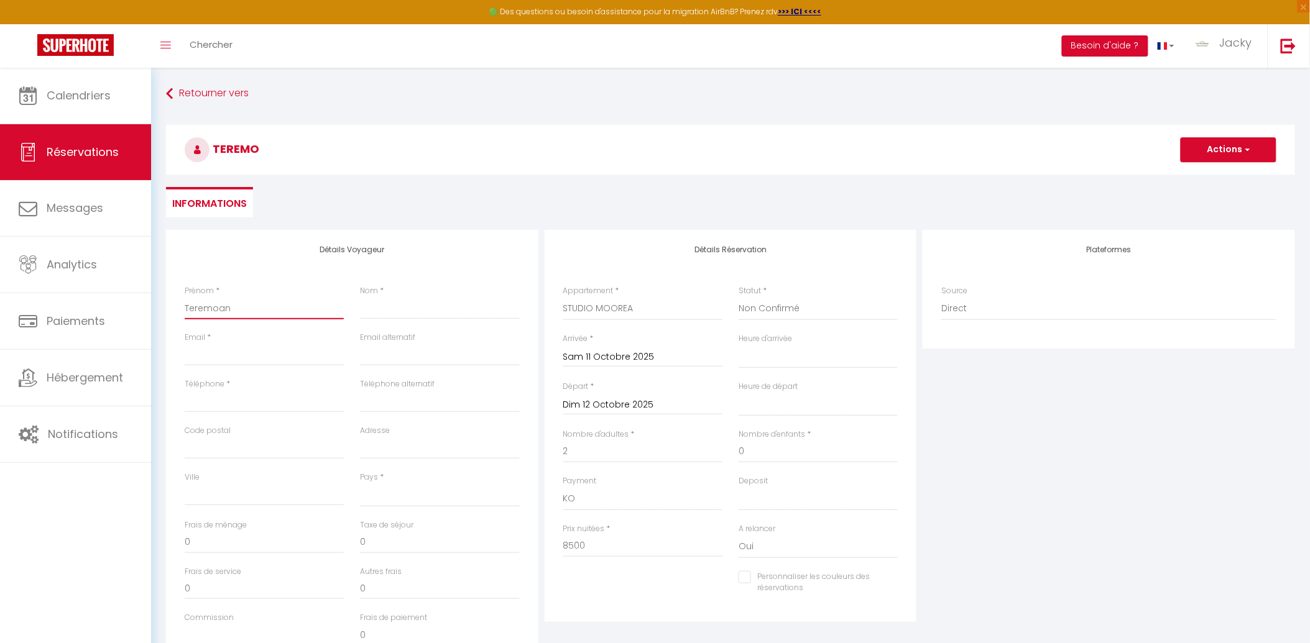
select select
checkbox input "false"
type input "Teremoana"
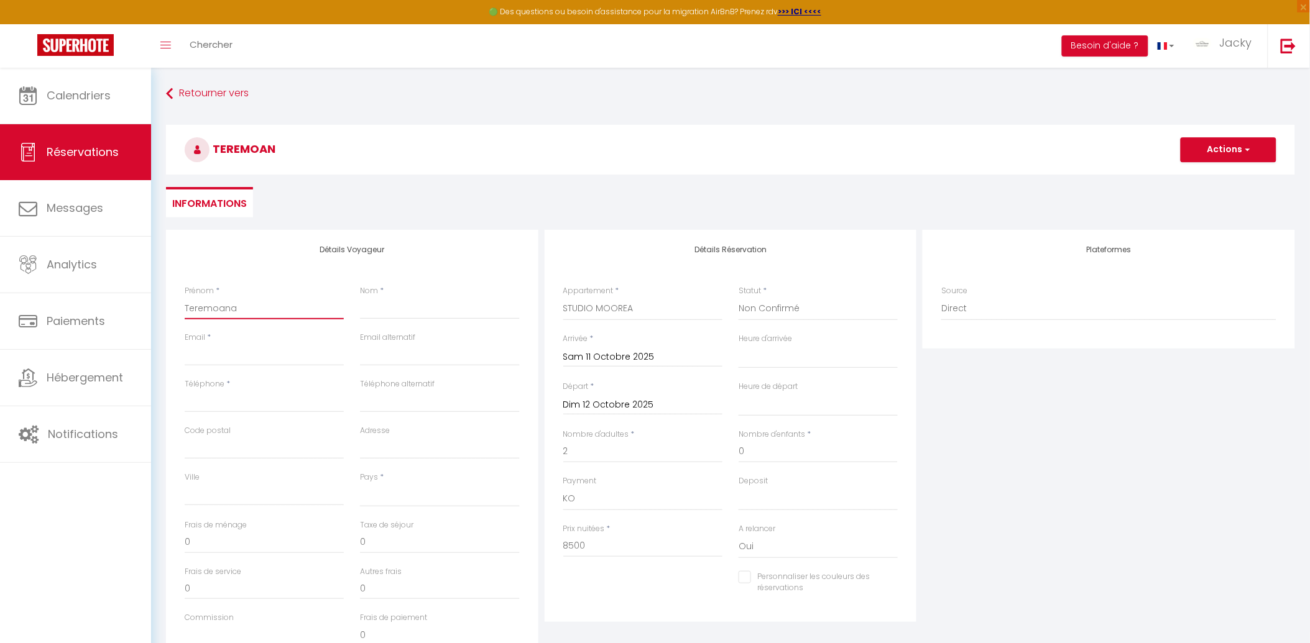
select select
checkbox input "false"
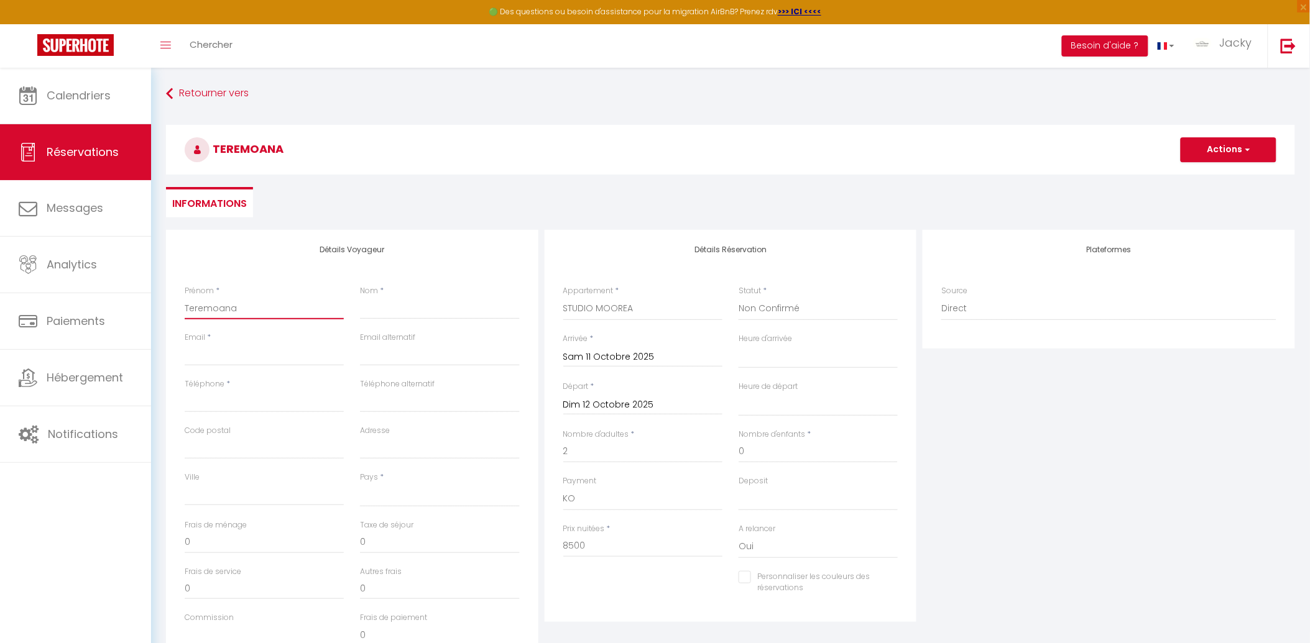
type input "Teremoana"
select select
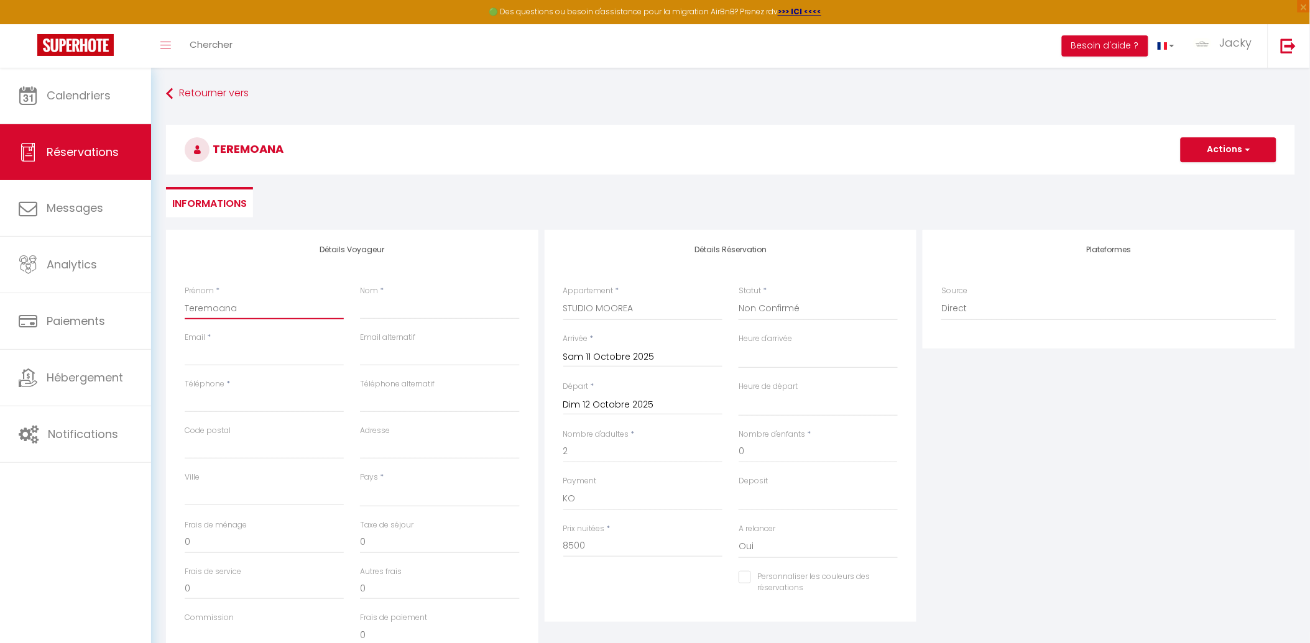
checkbox input "false"
type input "Teremoana O"
select select
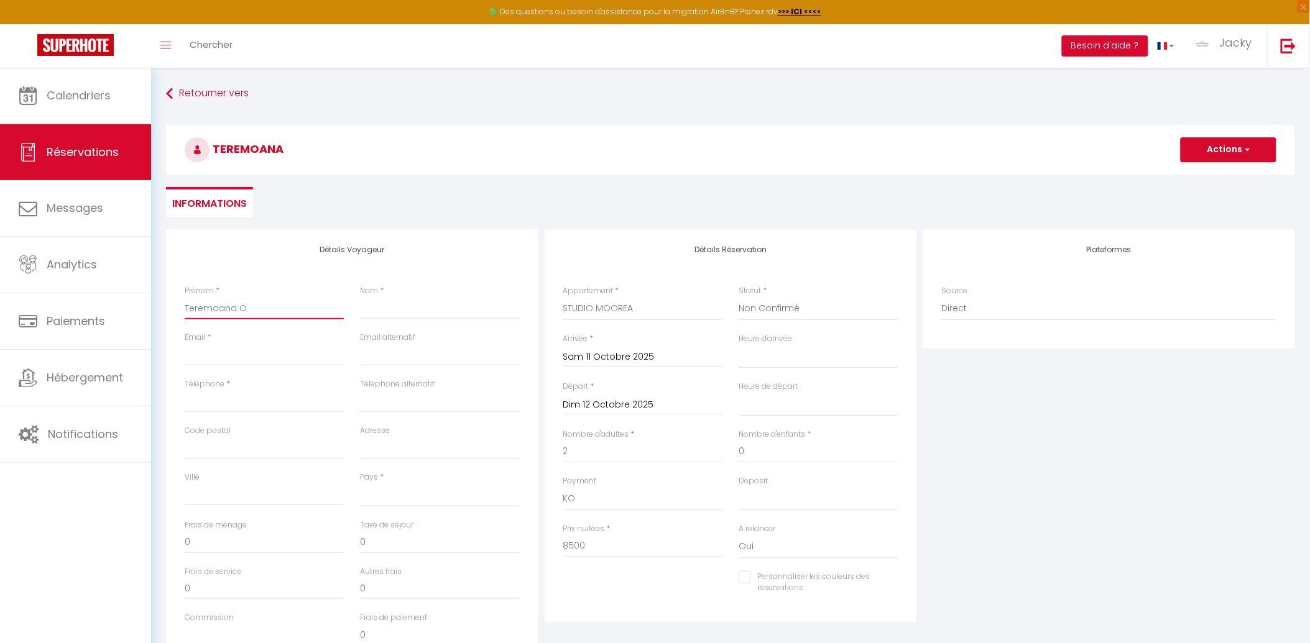
select select
checkbox input "false"
type input "Teremoana OT"
select select
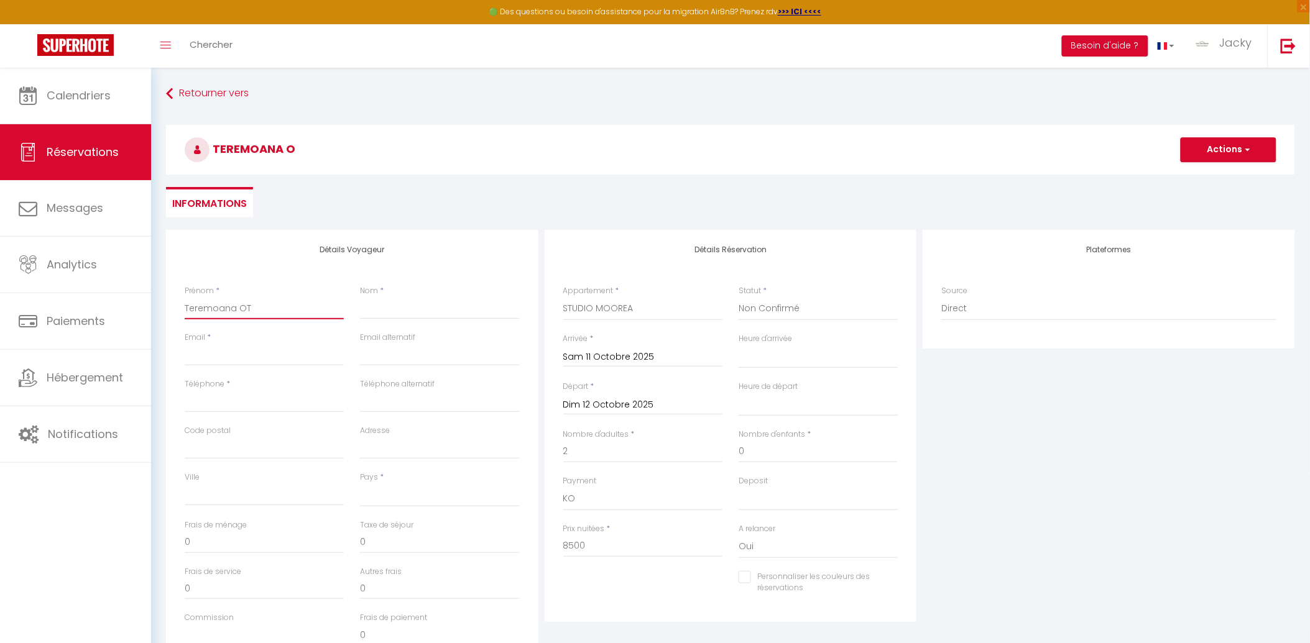
select select
checkbox input "false"
type input "Teremoana OTU"
select select
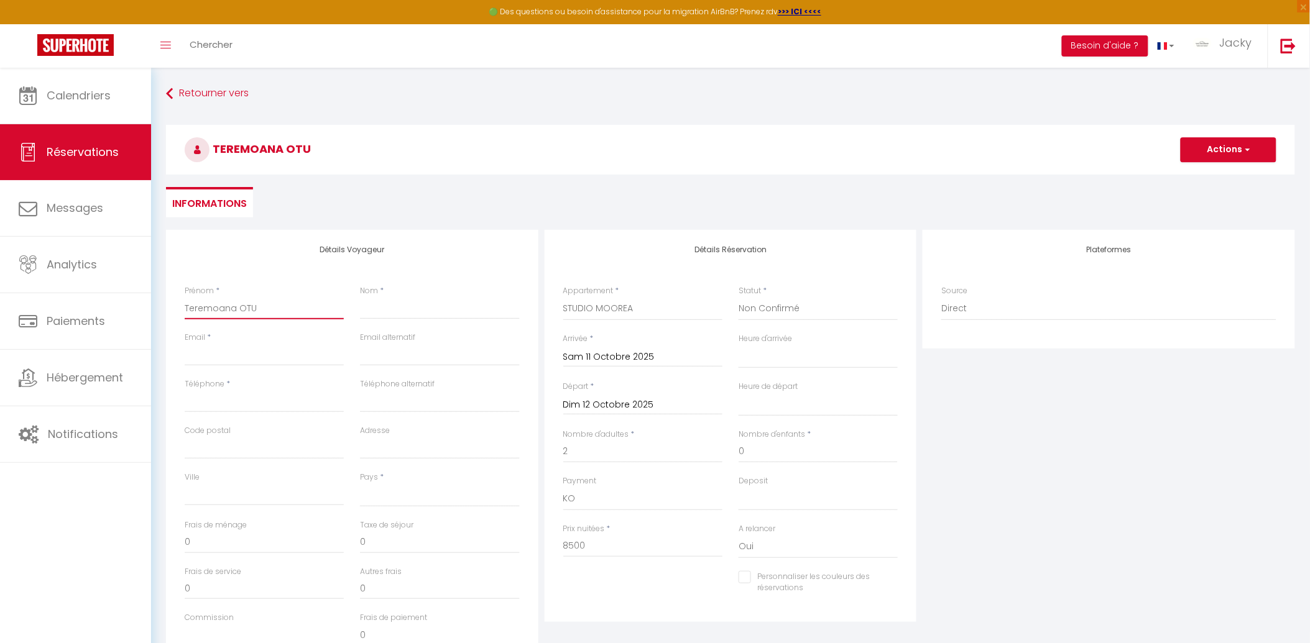
select select
checkbox input "false"
type input "Teremoana OTUI"
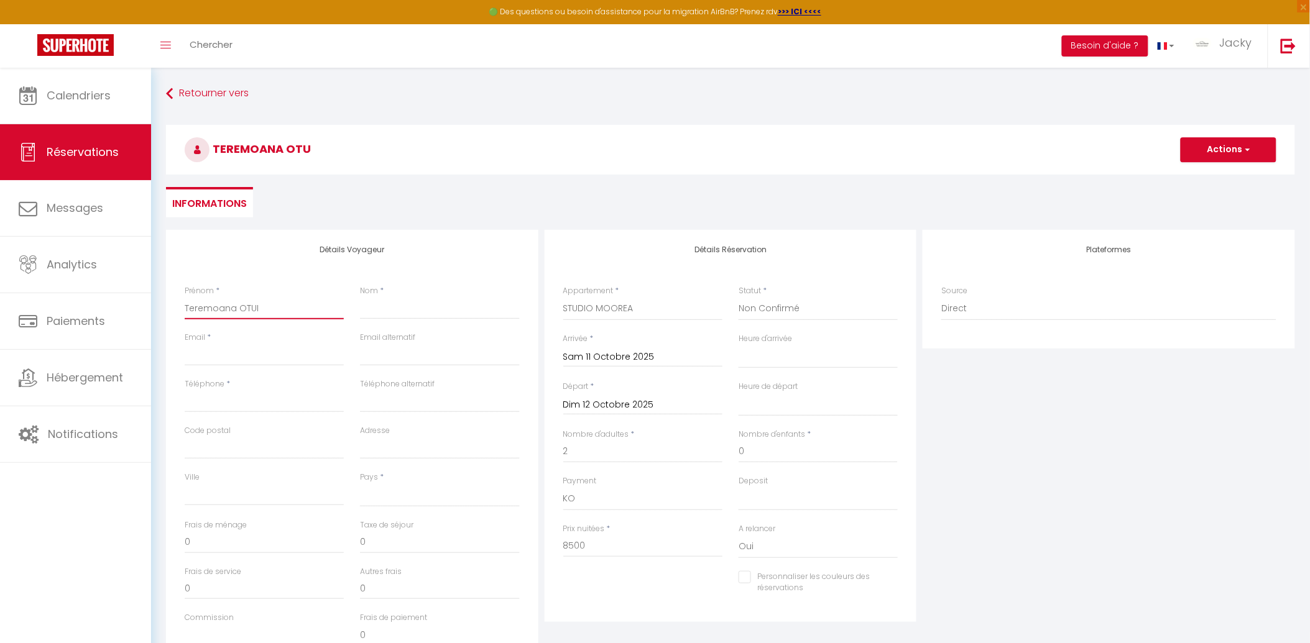
select select
drag, startPoint x: 374, startPoint y: 303, endPoint x: 364, endPoint y: 309, distance: 11.4
click at [374, 303] on input "Nom" at bounding box center [439, 308] width 159 height 22
click at [264, 360] on input "Email client" at bounding box center [264, 355] width 159 height 22
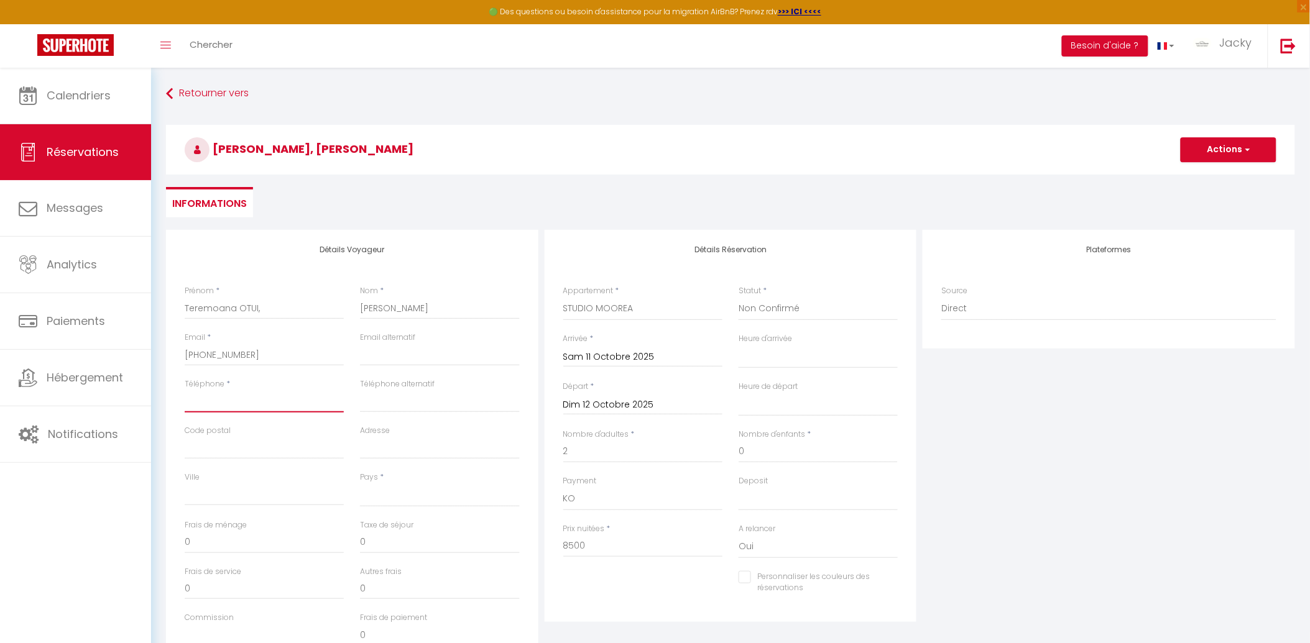
click at [328, 407] on input "Téléphone" at bounding box center [264, 401] width 159 height 22
click at [475, 403] on input "Téléphone alternatif" at bounding box center [439, 401] width 159 height 22
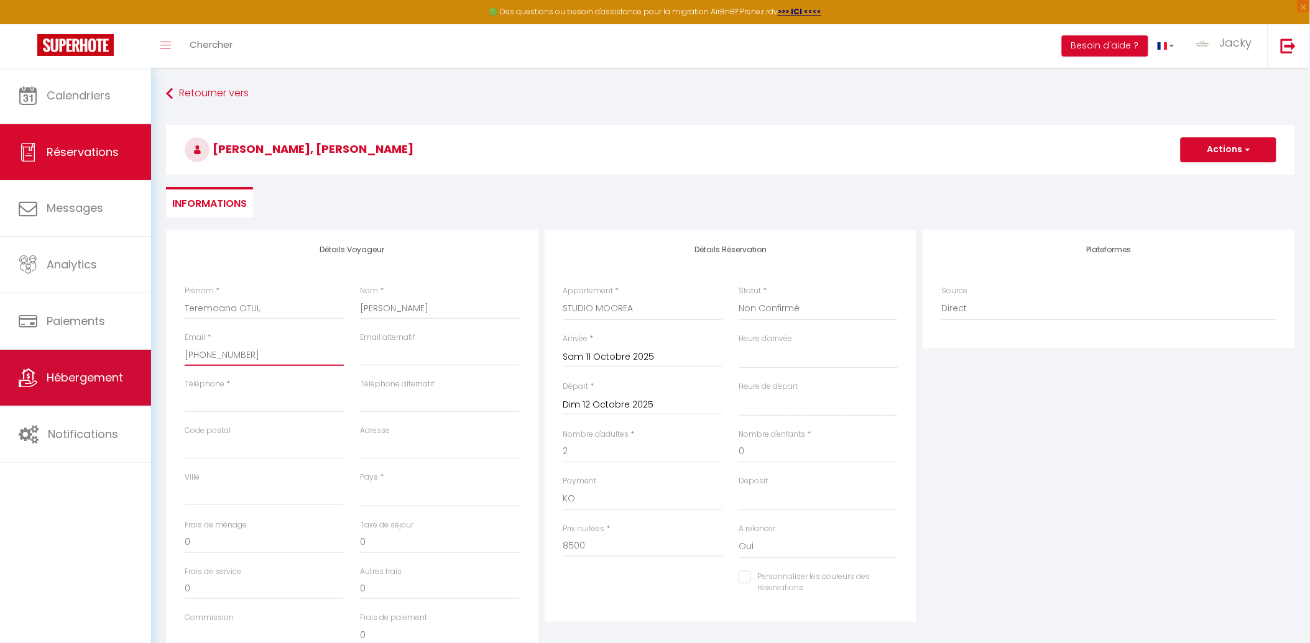
drag, startPoint x: 266, startPoint y: 351, endPoint x: 97, endPoint y: 354, distance: 169.1
click at [97, 354] on div "🟢 Des questions ou besoin d'assistance pour la migration AirBnB? Prenez rdv >>>…" at bounding box center [655, 415] width 1310 height 694
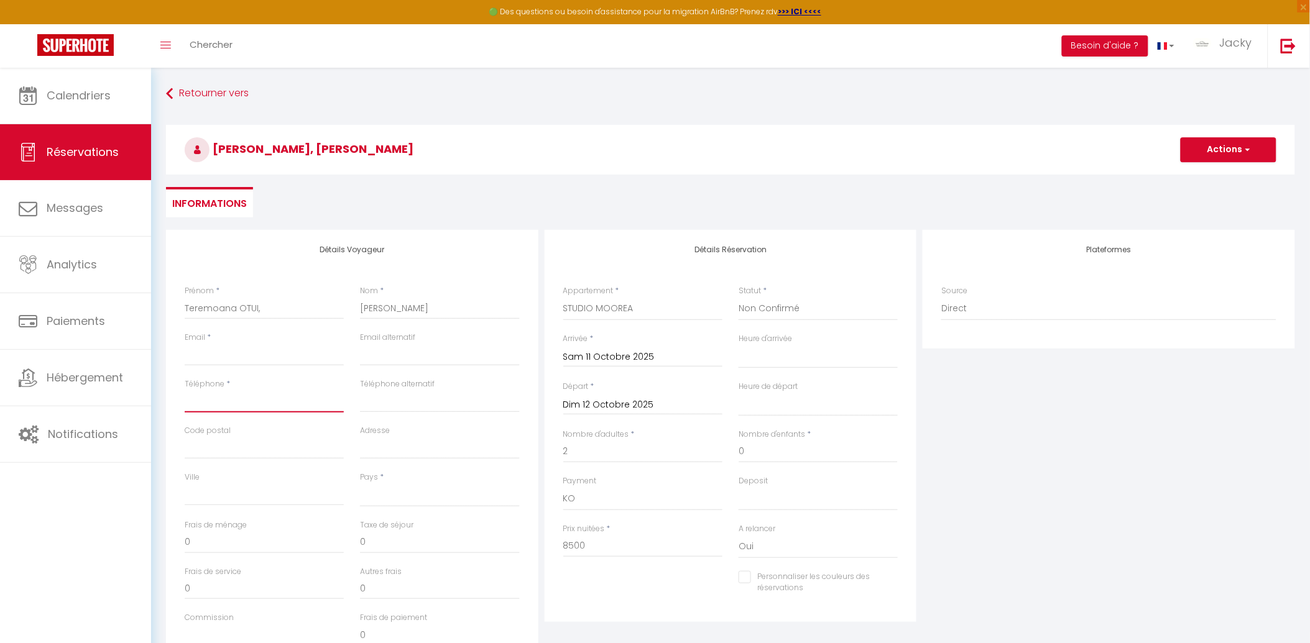
click at [292, 406] on input "Téléphone" at bounding box center [264, 401] width 159 height 22
paste input "[PHONE_NUMBER]"
click at [272, 448] on input "Code postal" at bounding box center [264, 448] width 159 height 22
click at [402, 492] on select "[GEOGRAPHIC_DATA] [GEOGRAPHIC_DATA] [GEOGRAPHIC_DATA] [GEOGRAPHIC_DATA] [GEOGRA…" at bounding box center [439, 496] width 159 height 24
click at [360, 484] on select "[GEOGRAPHIC_DATA] [GEOGRAPHIC_DATA] [GEOGRAPHIC_DATA] [GEOGRAPHIC_DATA] [GEOGRA…" at bounding box center [439, 496] width 159 height 24
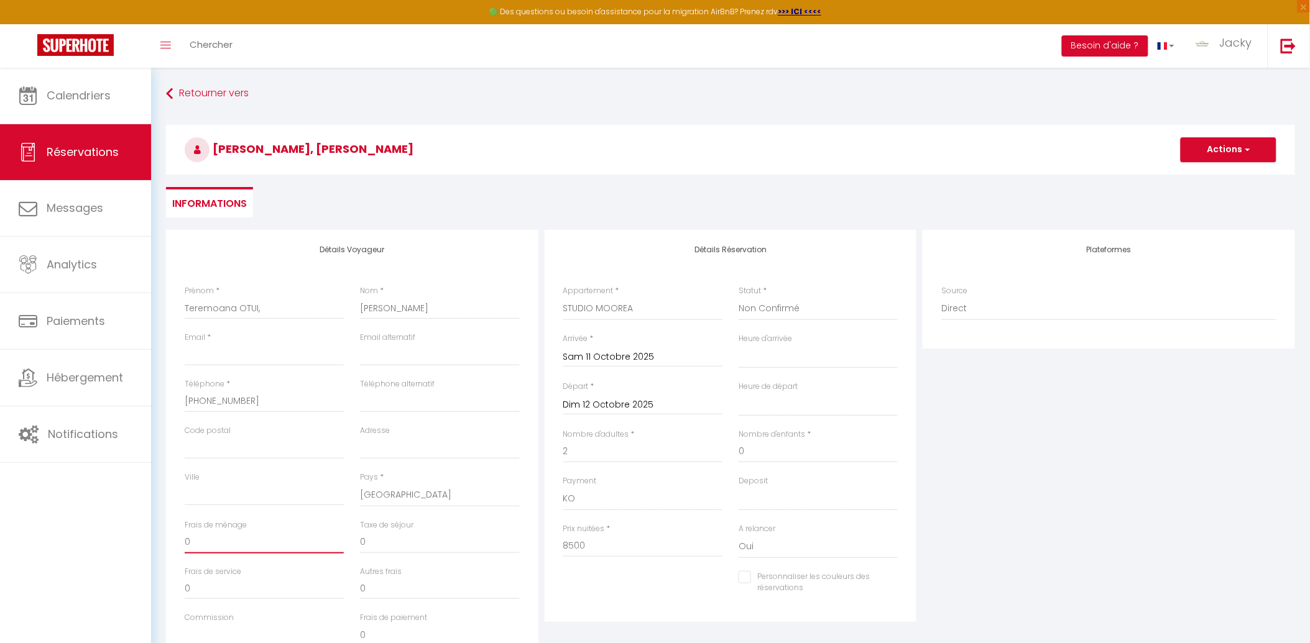
drag, startPoint x: 281, startPoint y: 546, endPoint x: 172, endPoint y: 545, distance: 109.4
click at [172, 545] on div "Détails Voyageur Prénom * Teremoana OTUI, Nom * [PERSON_NAME] Email * Email alt…" at bounding box center [352, 452] width 372 height 444
click at [269, 358] on input "Email client" at bounding box center [264, 355] width 159 height 22
click at [1198, 157] on button "Actions" at bounding box center [1228, 149] width 96 height 25
click at [1195, 177] on link "Enregistrer" at bounding box center [1216, 177] width 98 height 16
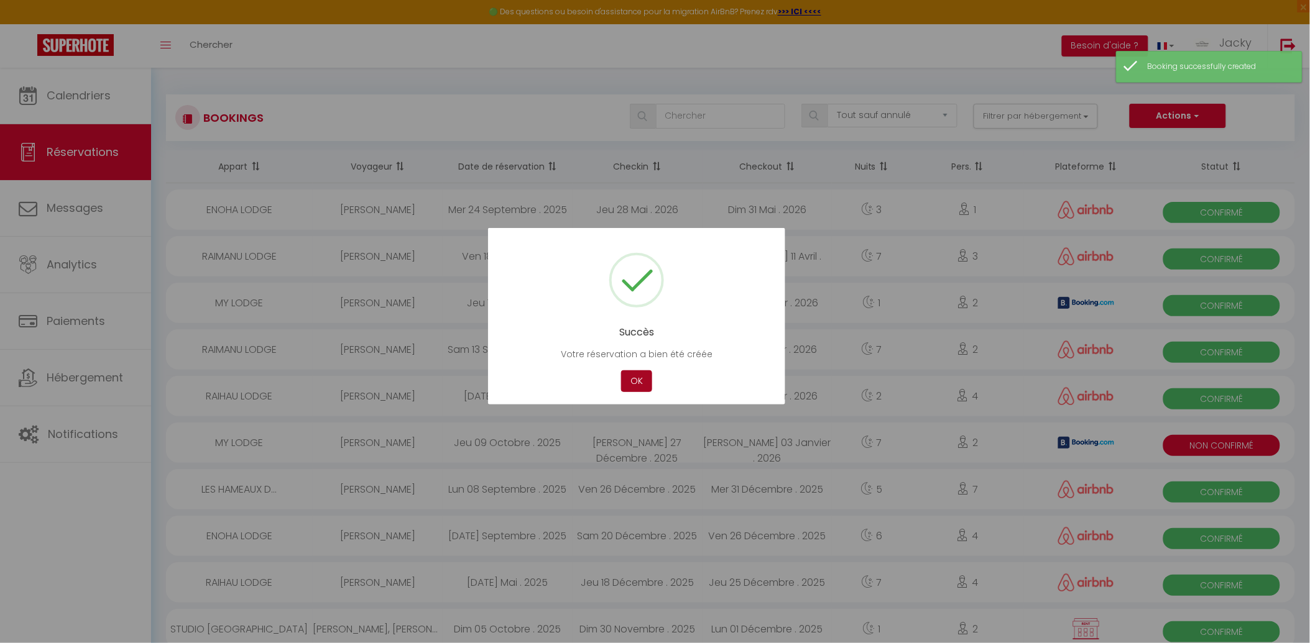
click at [636, 378] on button "OK" at bounding box center [636, 381] width 31 height 22
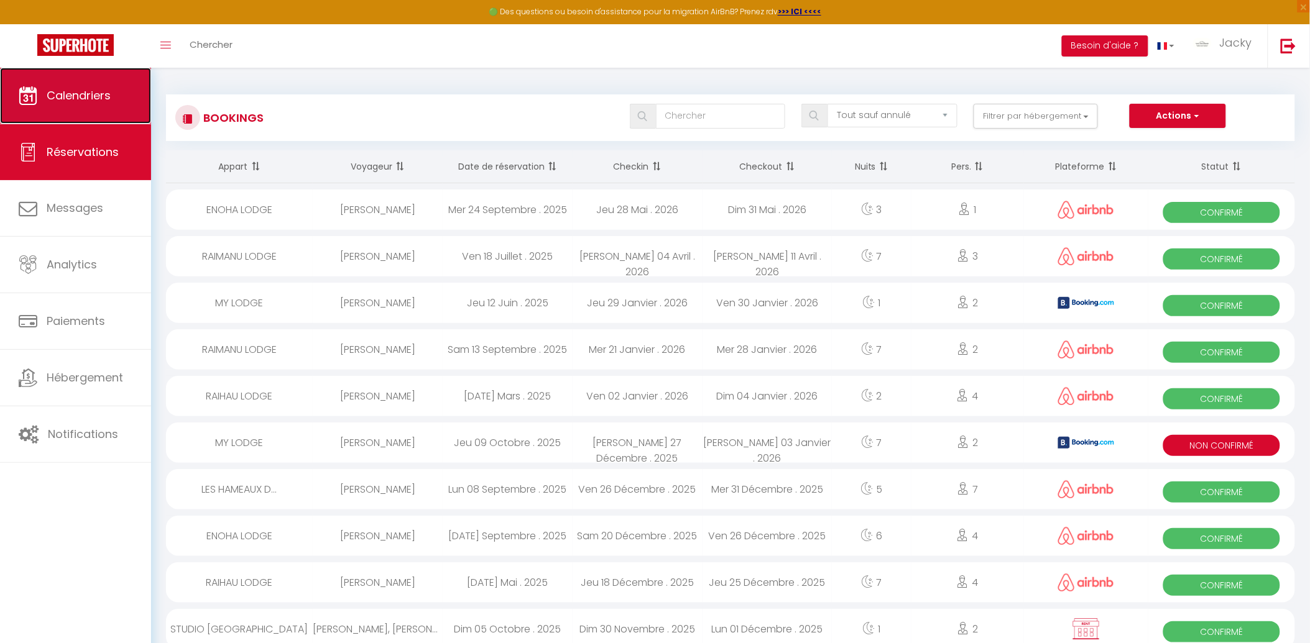
click at [109, 117] on link "Calendriers" at bounding box center [75, 96] width 151 height 56
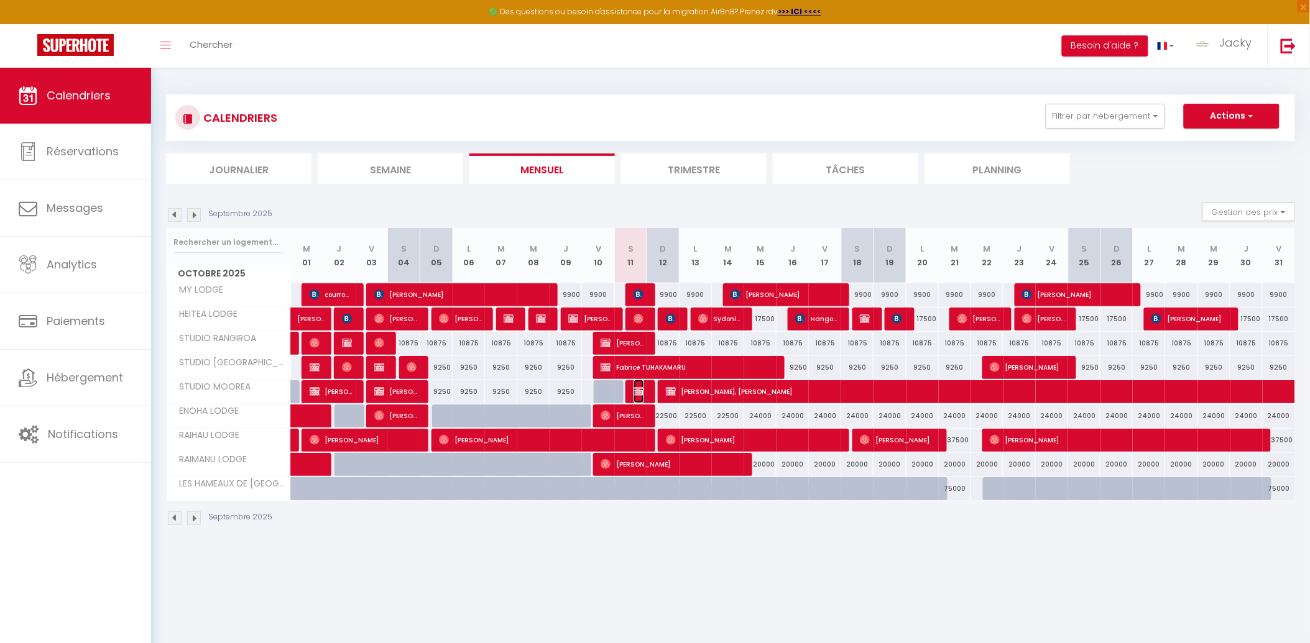
click at [633, 393] on img at bounding box center [638, 392] width 10 height 10
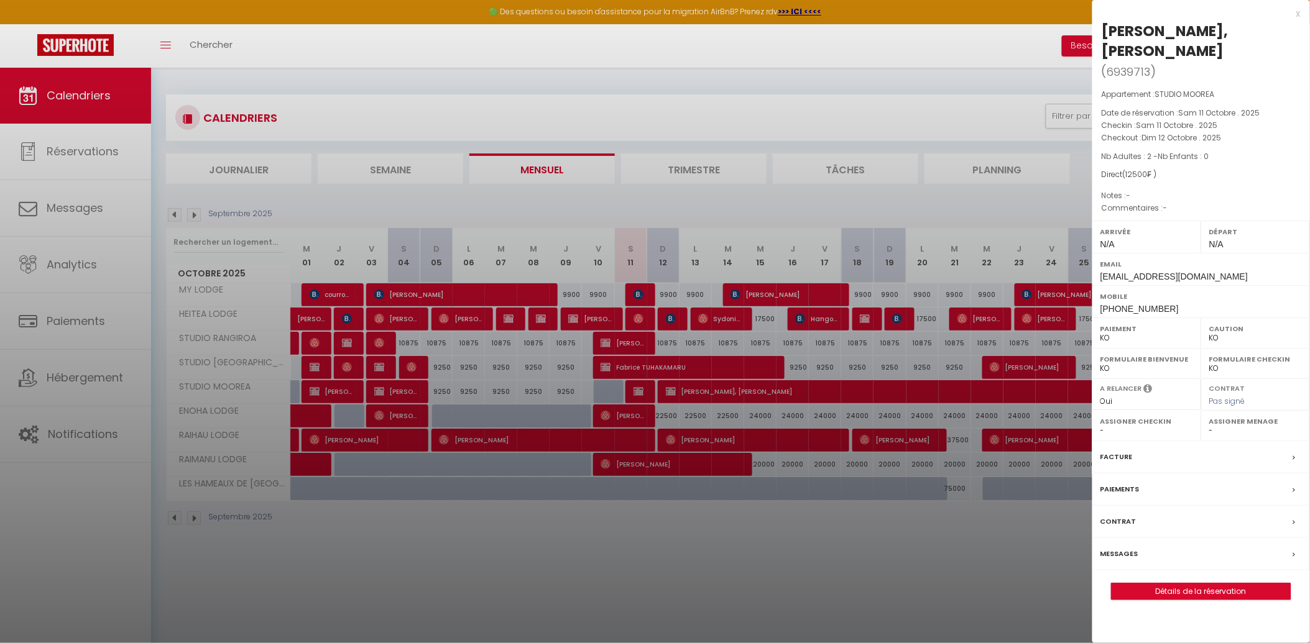
click at [1116, 338] on select "OK KO" at bounding box center [1146, 338] width 93 height 11
click at [1100, 333] on select "OK KO" at bounding box center [1146, 338] width 93 height 11
click at [902, 202] on div at bounding box center [655, 321] width 1310 height 643
